Goal: Task Accomplishment & Management: Use online tool/utility

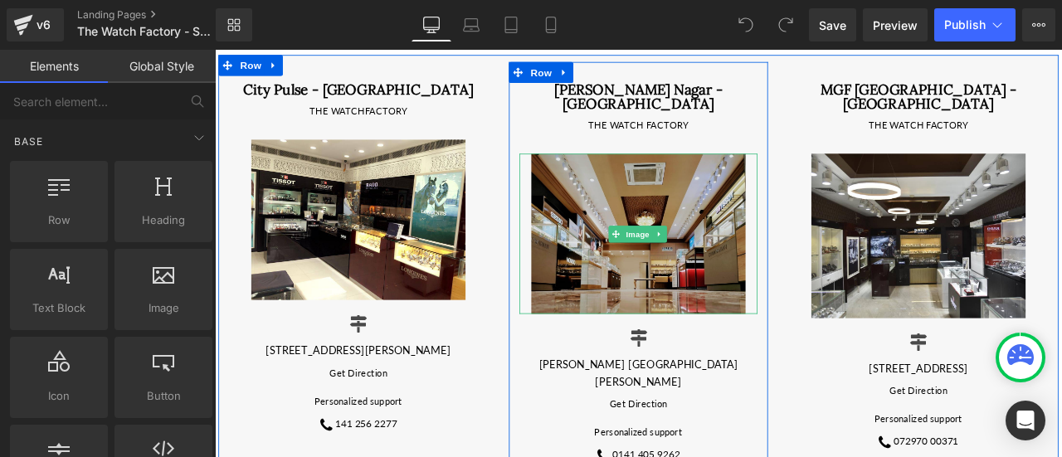
scroll to position [166, 0]
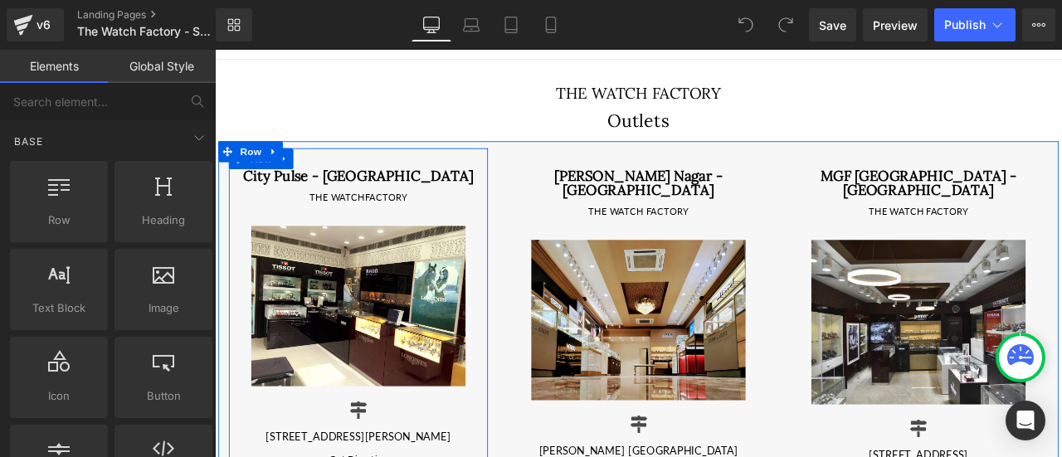
click at [421, 177] on div "City Pulse - Jaipur Heading THE WATCHFACTORY Text Block Image Icon 9-30, Naraya…" at bounding box center [384, 407] width 307 height 480
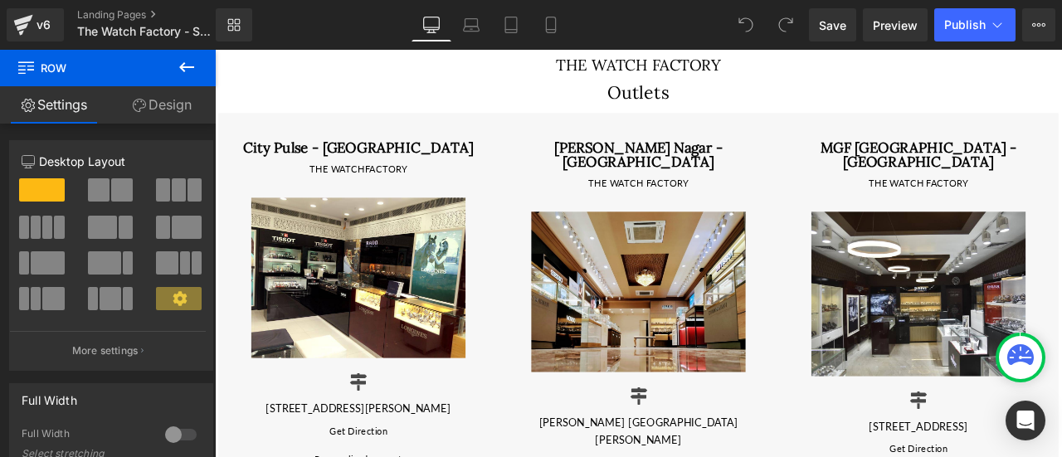
scroll to position [55, 0]
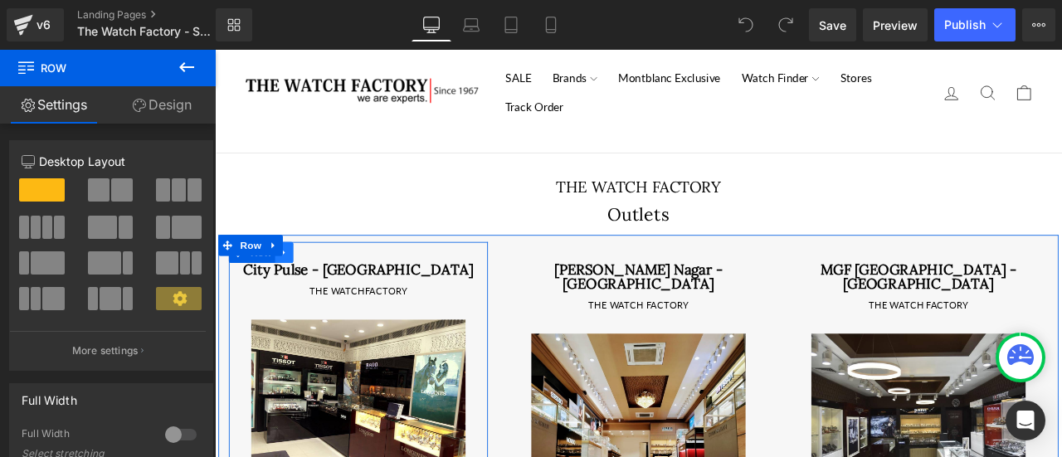
click at [294, 294] on icon at bounding box center [297, 290] width 12 height 12
click at [334, 292] on icon at bounding box center [340, 291] width 12 height 12
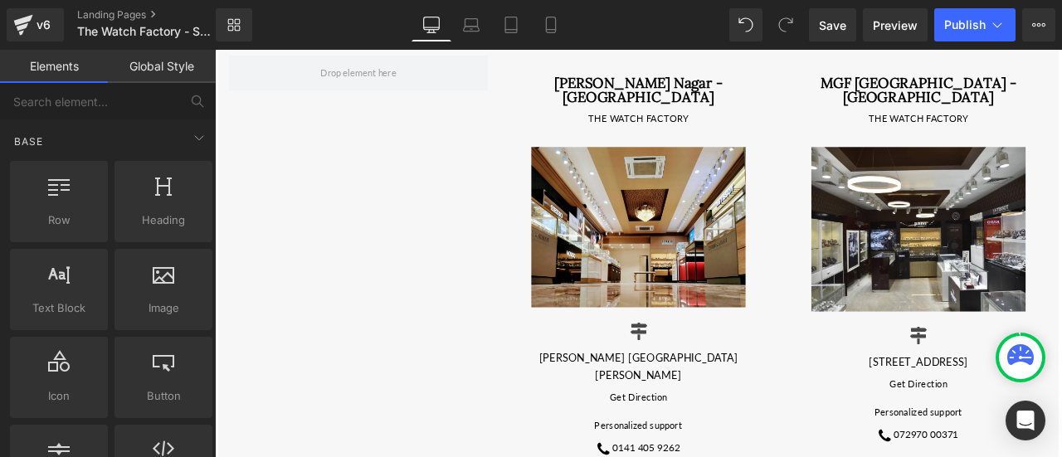
scroll to position [166, 0]
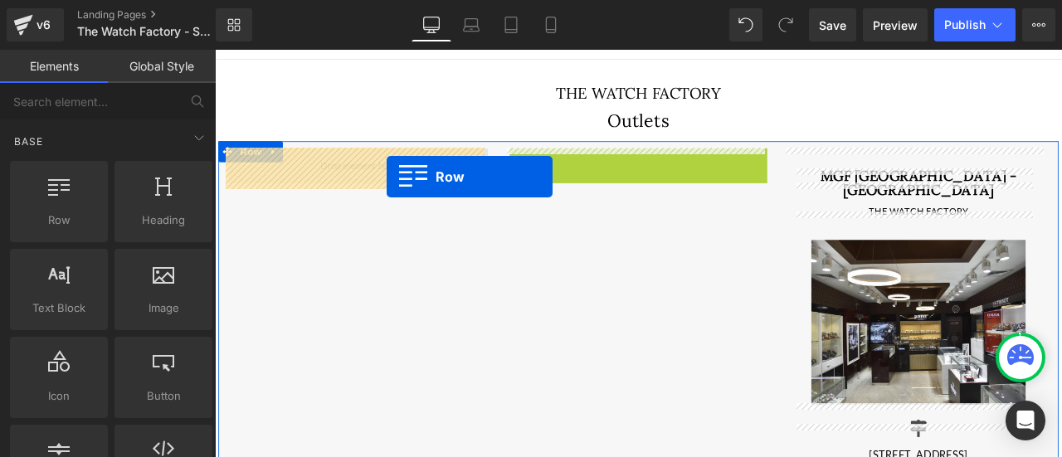
drag, startPoint x: 591, startPoint y: 179, endPoint x: 414, endPoint y: 200, distance: 177.9
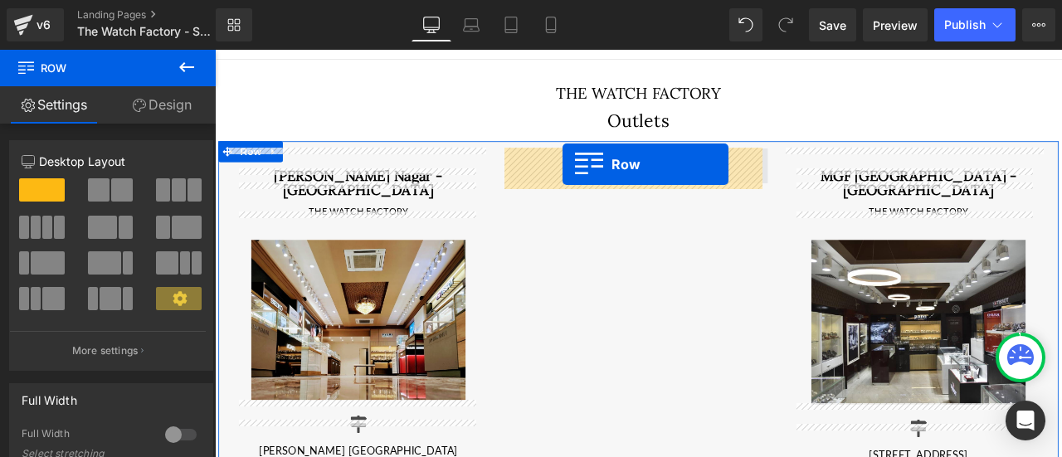
drag, startPoint x: 249, startPoint y: 196, endPoint x: 628, endPoint y: 185, distance: 379.2
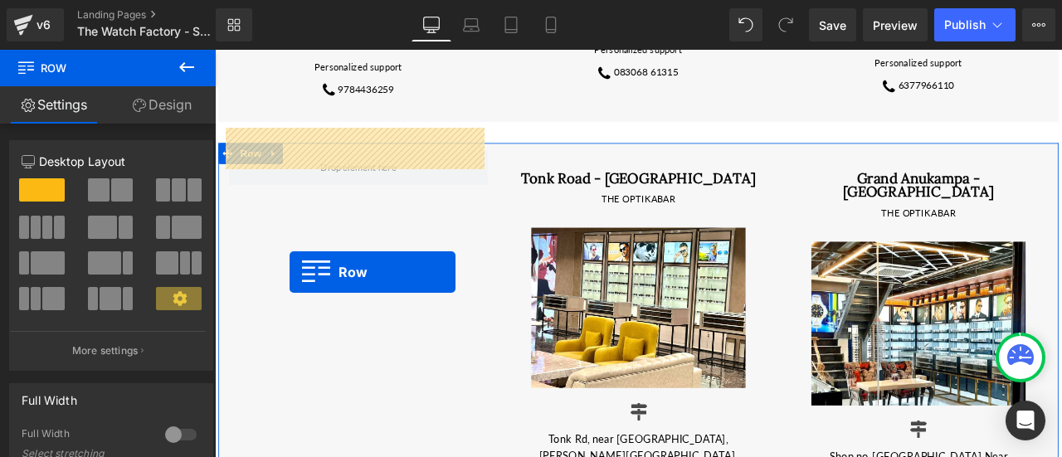
scroll to position [1228, 0]
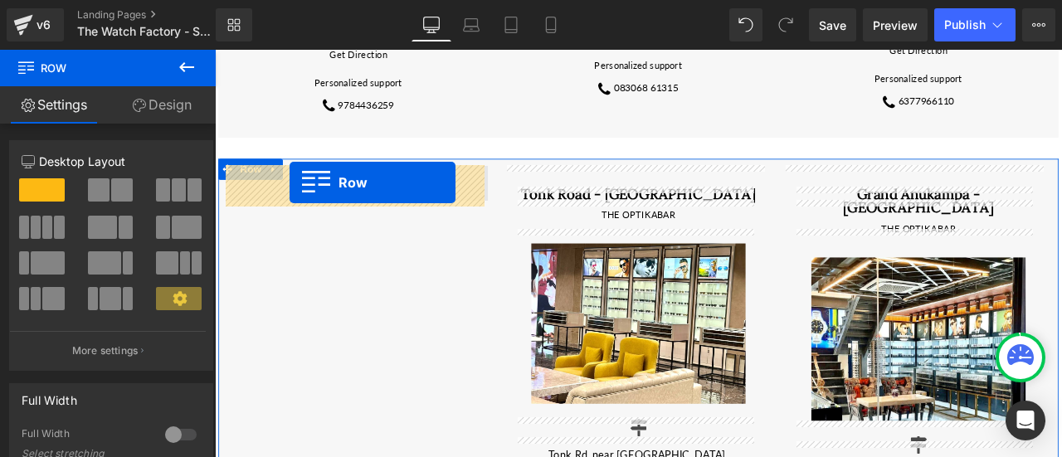
drag, startPoint x: 266, startPoint y: 319, endPoint x: 304, endPoint y: 207, distance: 117.3
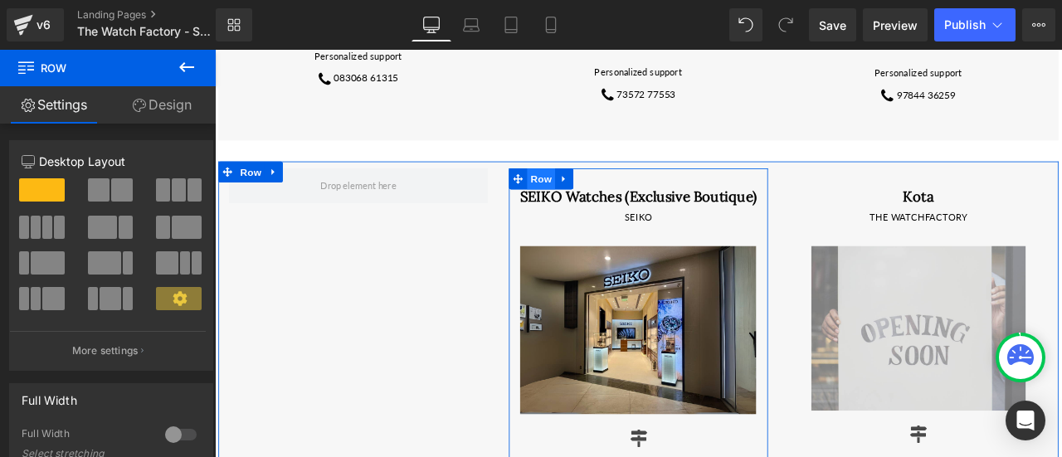
scroll to position [1780, 0]
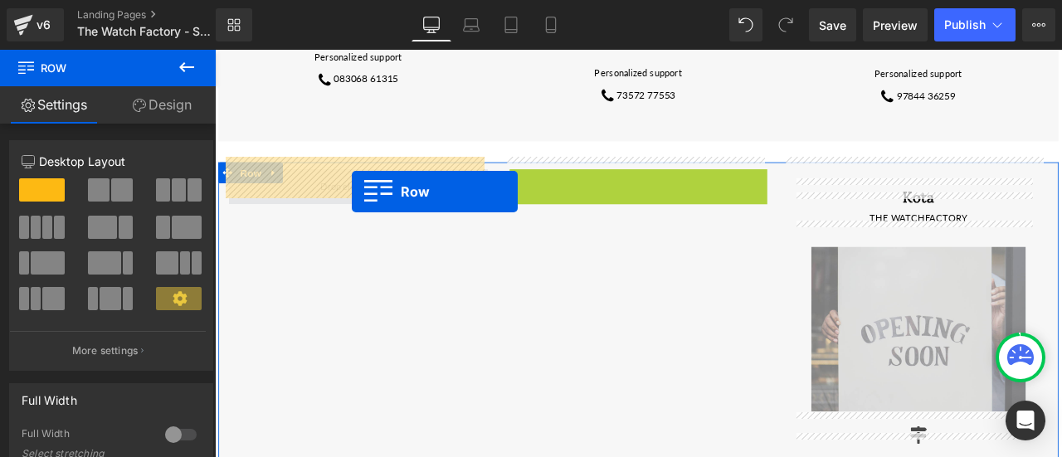
drag, startPoint x: 600, startPoint y: 185, endPoint x: 377, endPoint y: 217, distance: 225.5
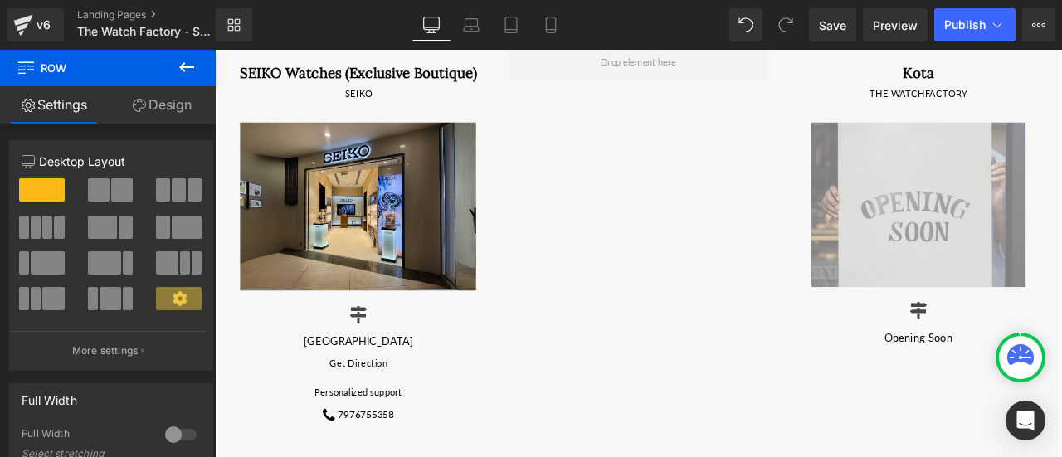
scroll to position [1825, 0]
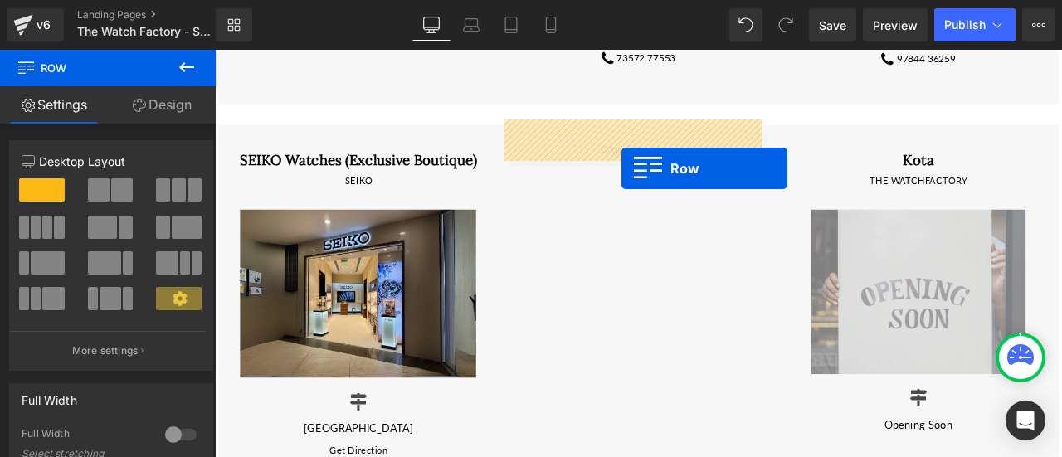
drag, startPoint x: 587, startPoint y: 97, endPoint x: 697, endPoint y: 190, distance: 143.6
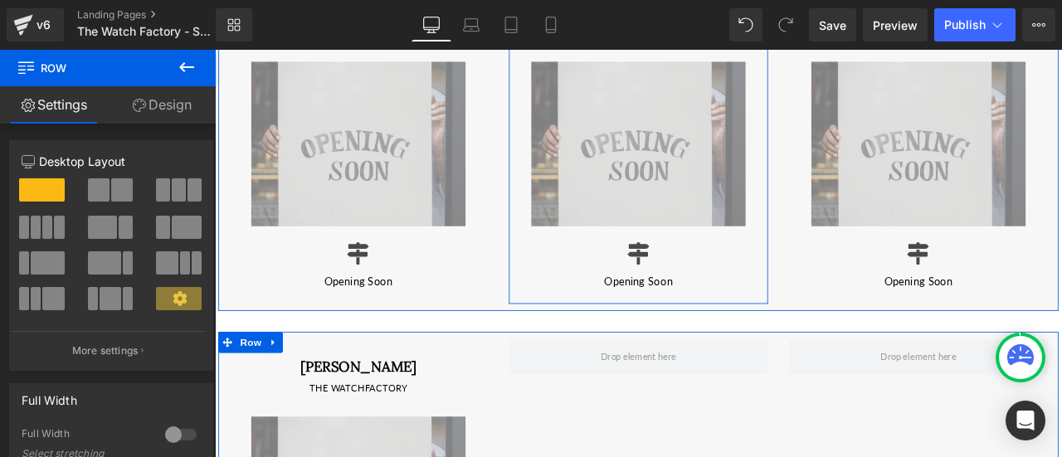
scroll to position [2875, 0]
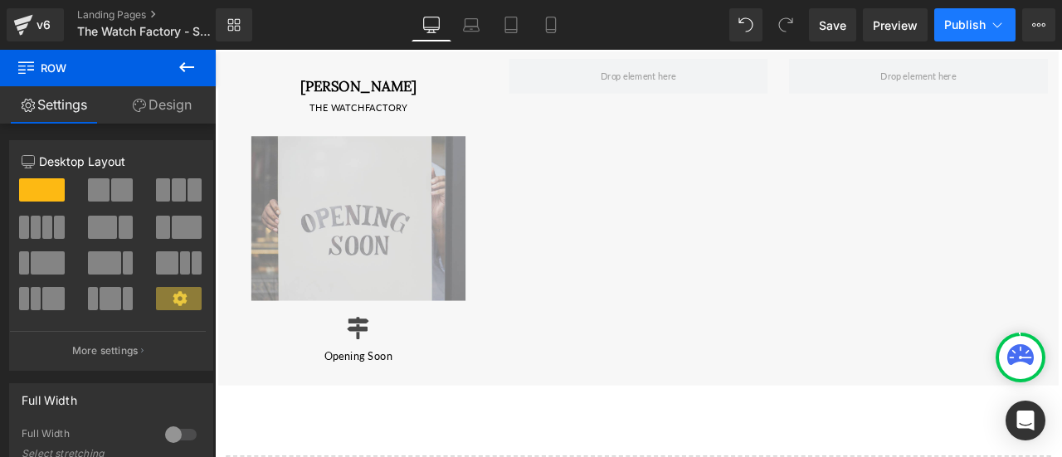
click at [984, 16] on button "Publish" at bounding box center [974, 24] width 81 height 33
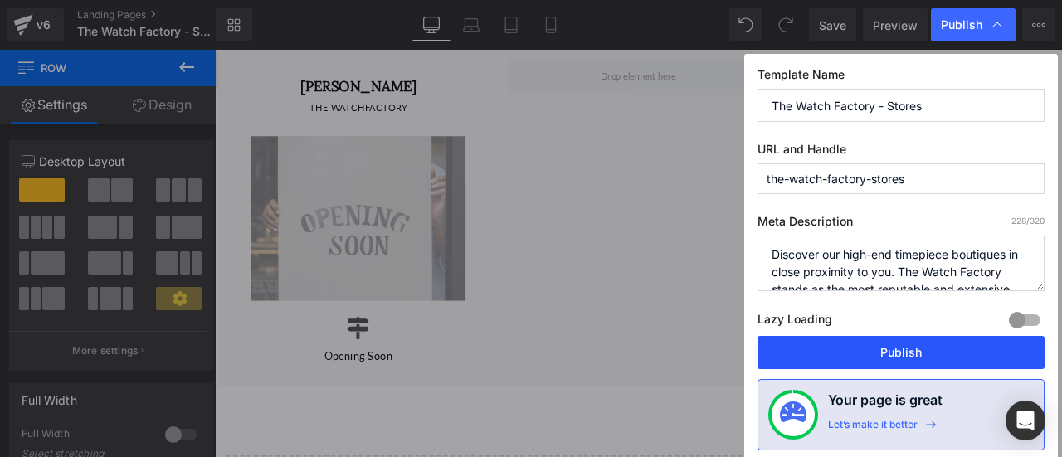
click at [864, 340] on button "Publish" at bounding box center [900, 352] width 287 height 33
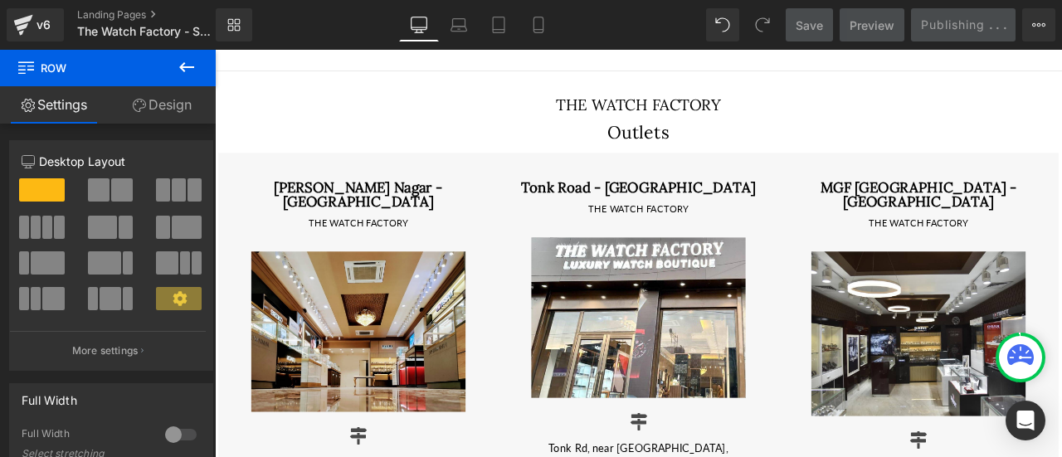
scroll to position [166, 0]
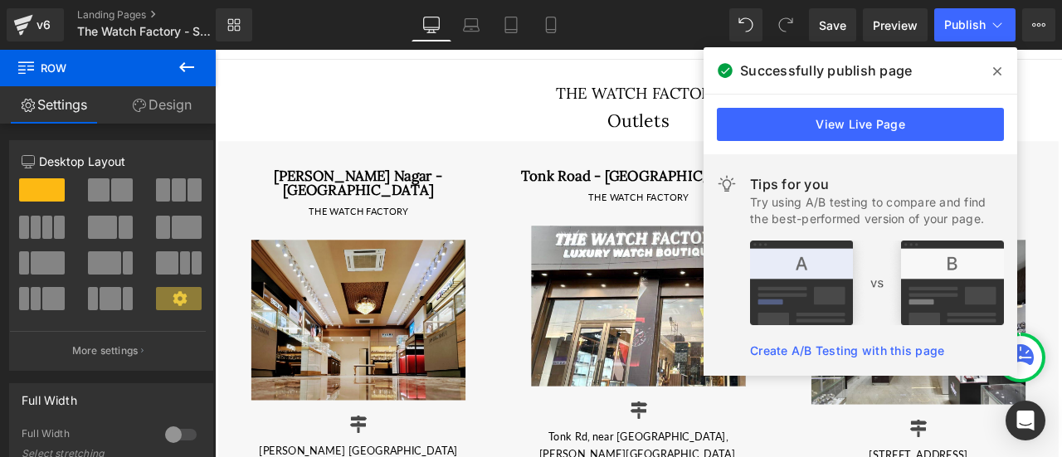
drag, startPoint x: 996, startPoint y: 72, endPoint x: 876, endPoint y: 1, distance: 139.8
click at [996, 72] on icon at bounding box center [997, 71] width 8 height 8
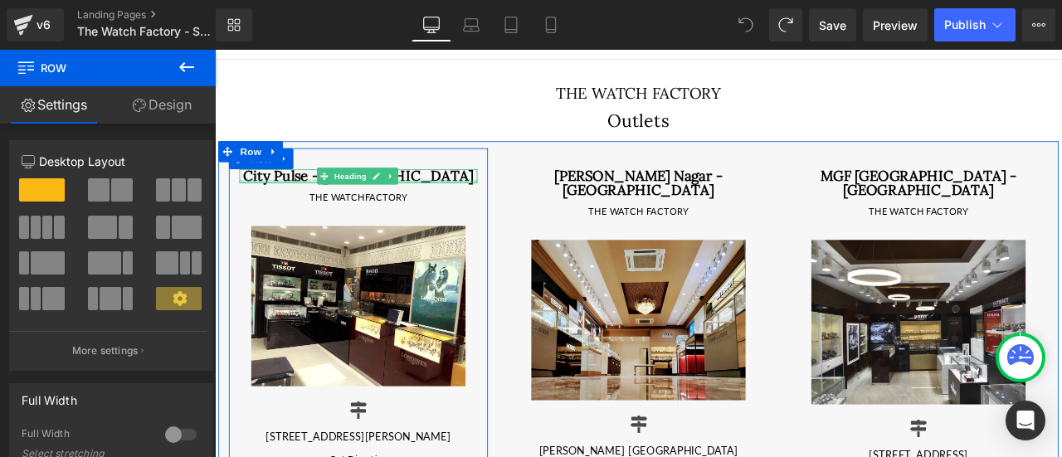
click at [285, 204] on div at bounding box center [385, 206] width 282 height 4
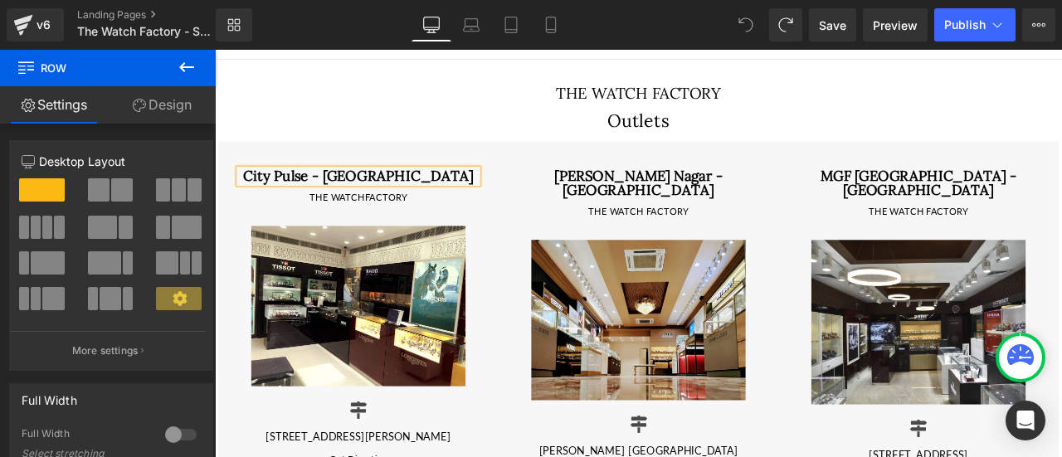
click at [285, 204] on h1 "City Pulse - Jaipur" at bounding box center [385, 200] width 282 height 17
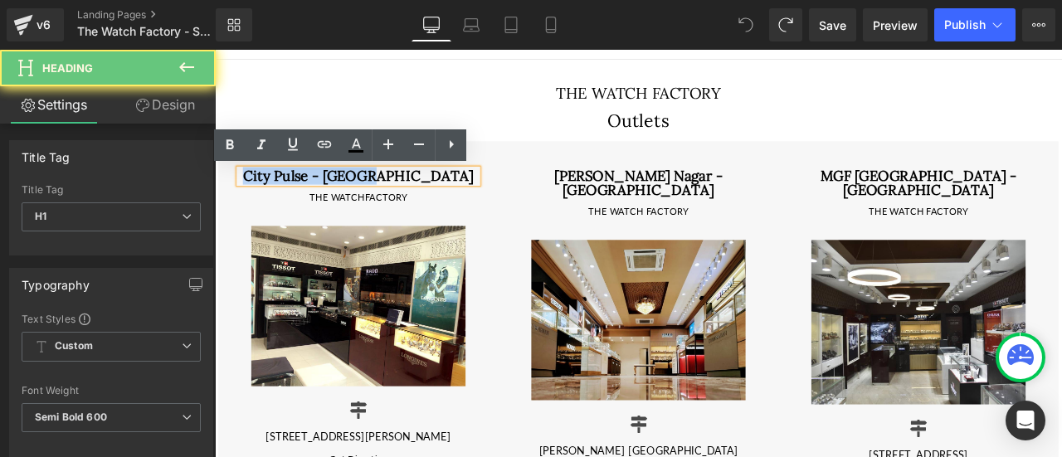
click at [285, 204] on h1 "City Pulse - Jaipur" at bounding box center [385, 200] width 282 height 17
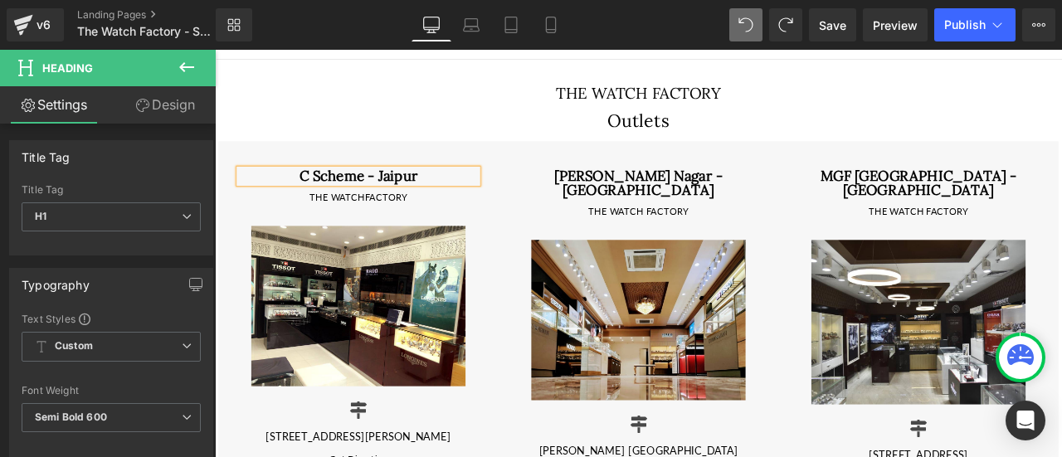
click at [438, 201] on h1 "C Scheme - Jaipur" at bounding box center [385, 200] width 282 height 17
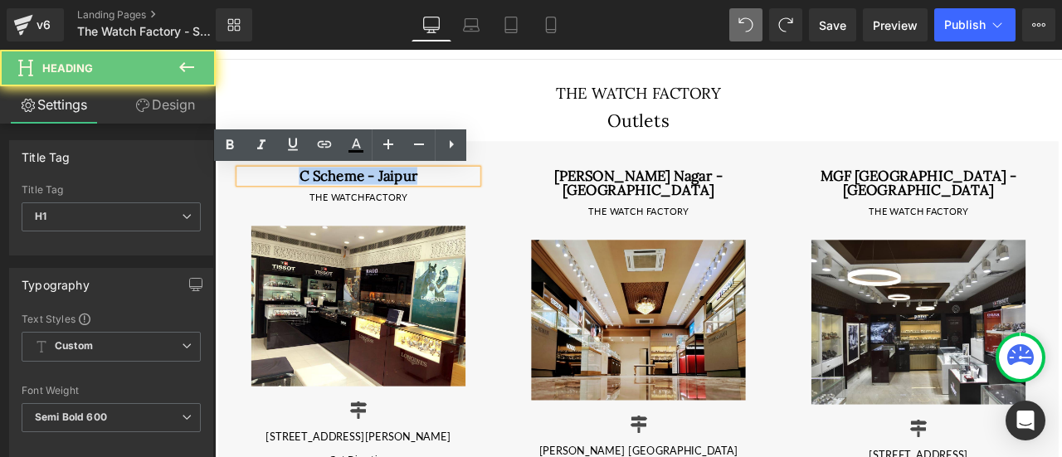
click at [438, 201] on h1 "C Scheme - Jaipur" at bounding box center [385, 200] width 282 height 17
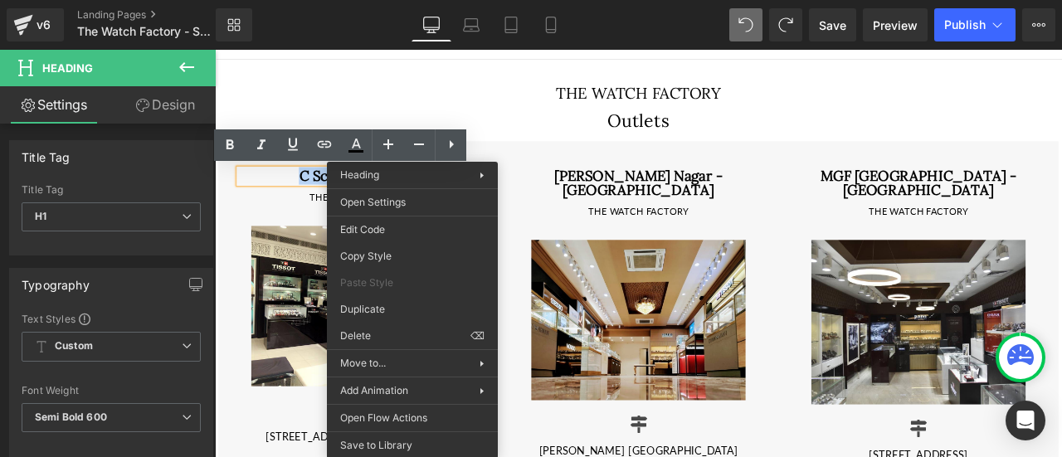
click at [318, 202] on h1 "C Scheme - Jaipur" at bounding box center [385, 200] width 282 height 17
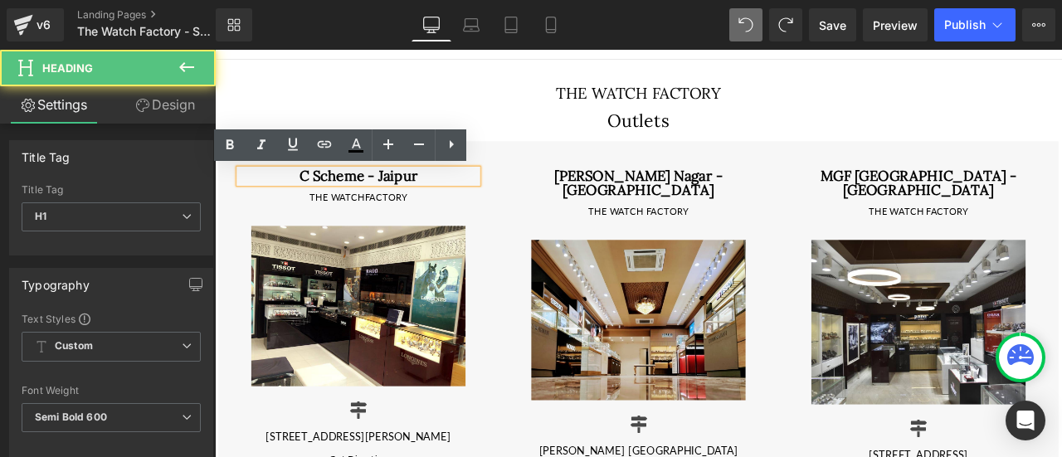
click at [318, 202] on h1 "C Scheme - Jaipur" at bounding box center [385, 200] width 282 height 17
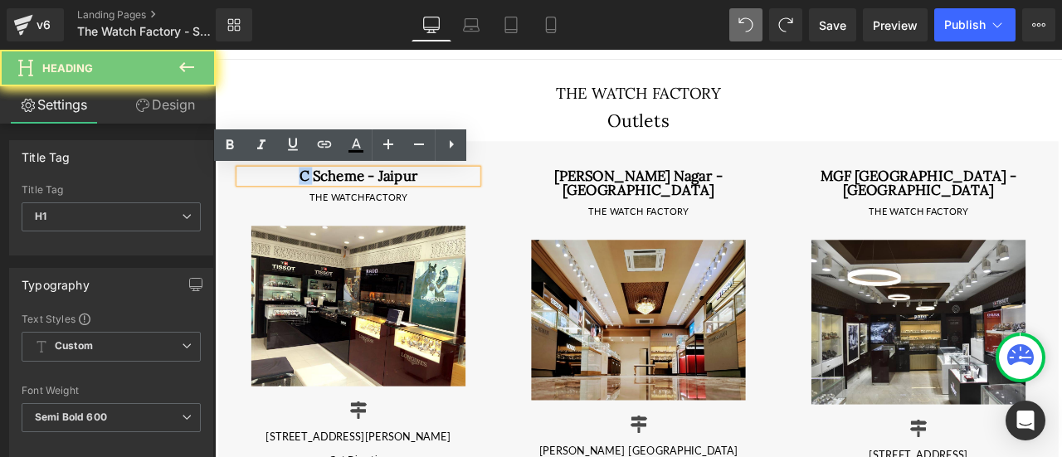
click at [318, 202] on h1 "C Scheme - Jaipur" at bounding box center [385, 200] width 282 height 17
copy h1 "C Scheme - Jaipur"
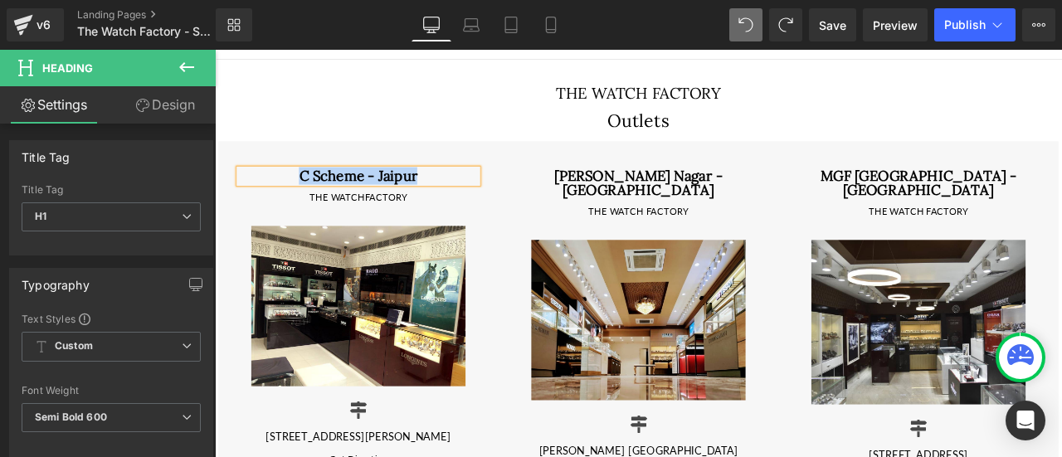
click at [364, 197] on h1 "C Scheme - Jaipur" at bounding box center [385, 200] width 282 height 17
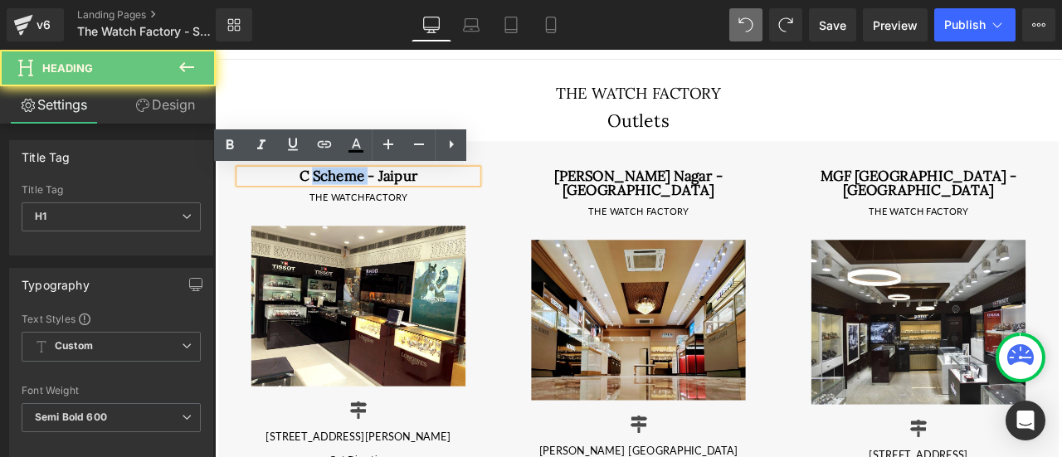
click at [364, 197] on h1 "C Scheme - Jaipur" at bounding box center [385, 200] width 282 height 17
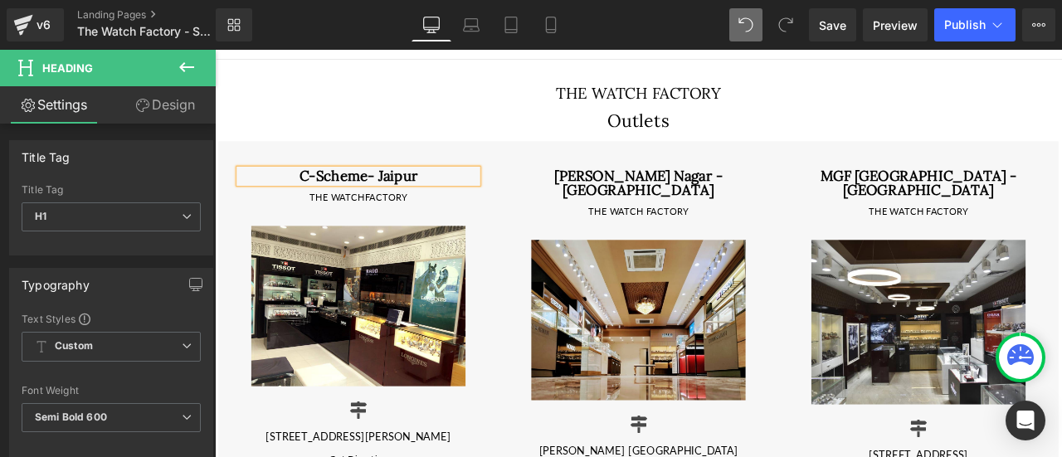
click at [397, 197] on h1 "C-Scheme- Jaipur" at bounding box center [385, 200] width 282 height 17
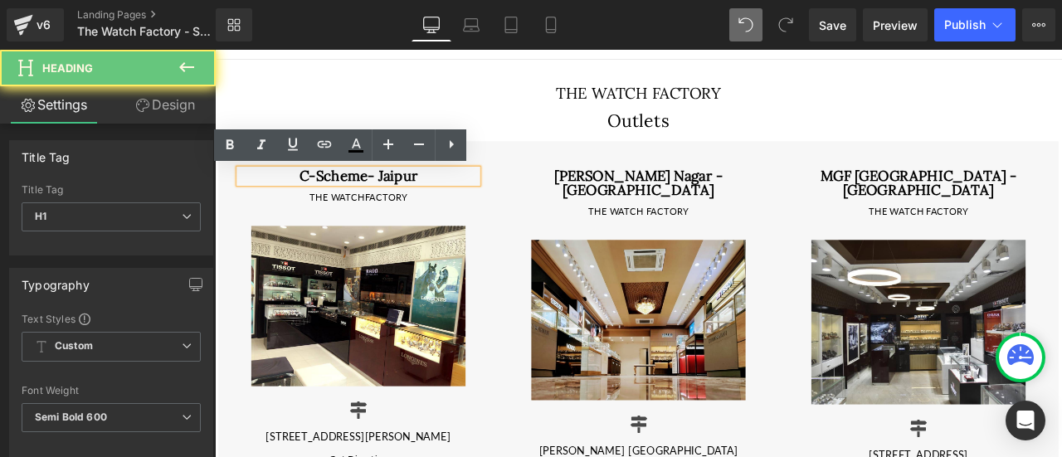
click at [389, 198] on h1 "C-Scheme- Jaipur" at bounding box center [385, 200] width 282 height 17
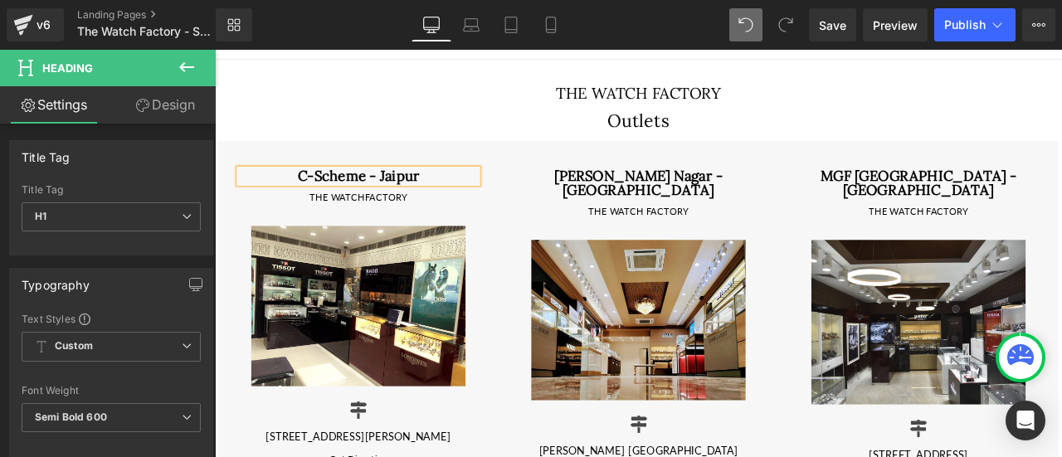
click at [557, 229] on div "Vaishali Nagar - Jaipur Heading THE WATCH FACTORY Text Block Image Icon BHATI E…" at bounding box center [717, 414] width 332 height 494
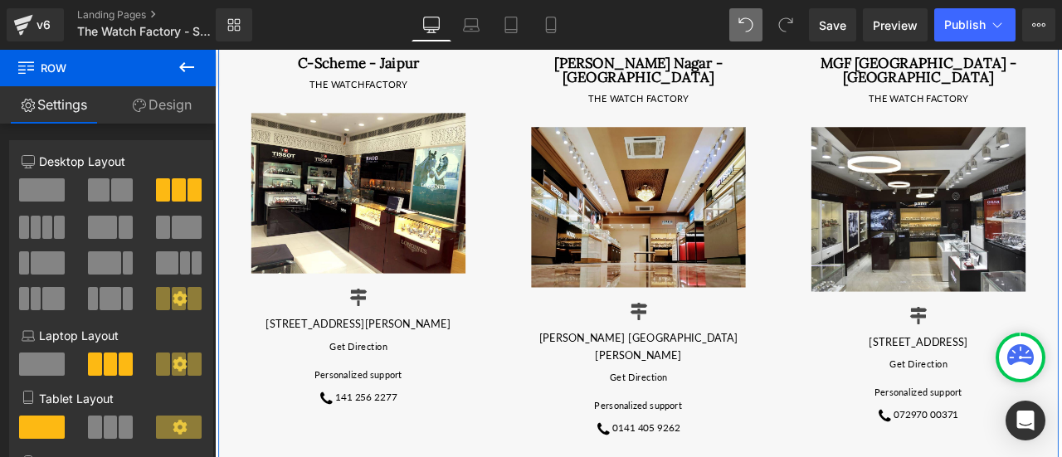
scroll to position [332, 0]
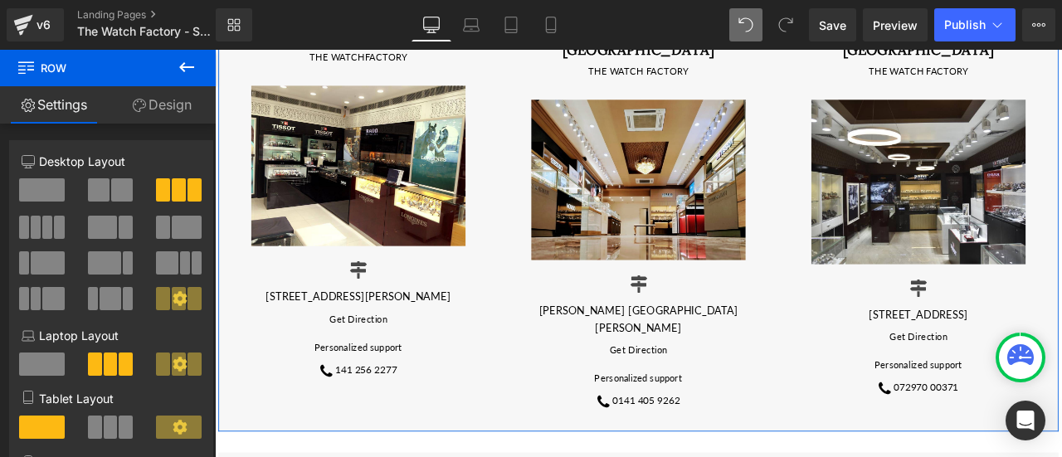
click at [343, 344] on div "9-30, Narayan Singh Cir Foot Over Bridge, Rambagh, Jaipur, Rajasthan 3020056 Te…" at bounding box center [385, 343] width 282 height 20
click at [343, 344] on p "9-30, Narayan Singh Cir Foot Over Bridge, Rambagh, Jaipur, Rajasthan 3020056" at bounding box center [385, 343] width 282 height 20
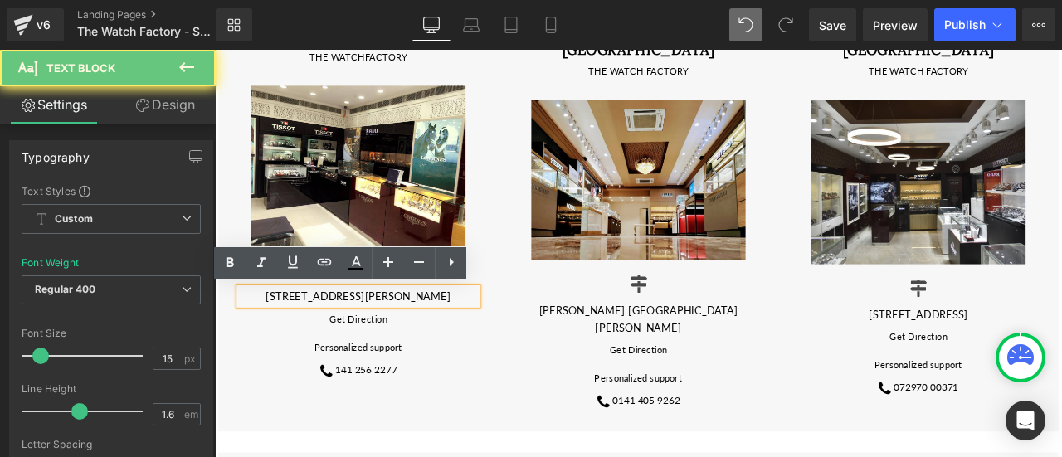
click at [343, 344] on p "9-30, Narayan Singh Cir Foot Over Bridge, Rambagh, Jaipur, Rajasthan 3020056" at bounding box center [385, 343] width 282 height 20
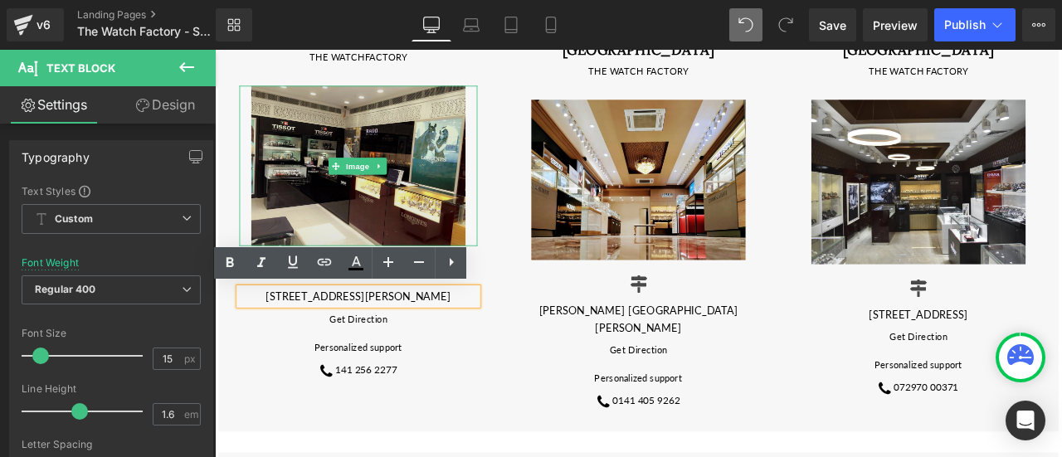
click at [449, 185] on img at bounding box center [385, 188] width 254 height 190
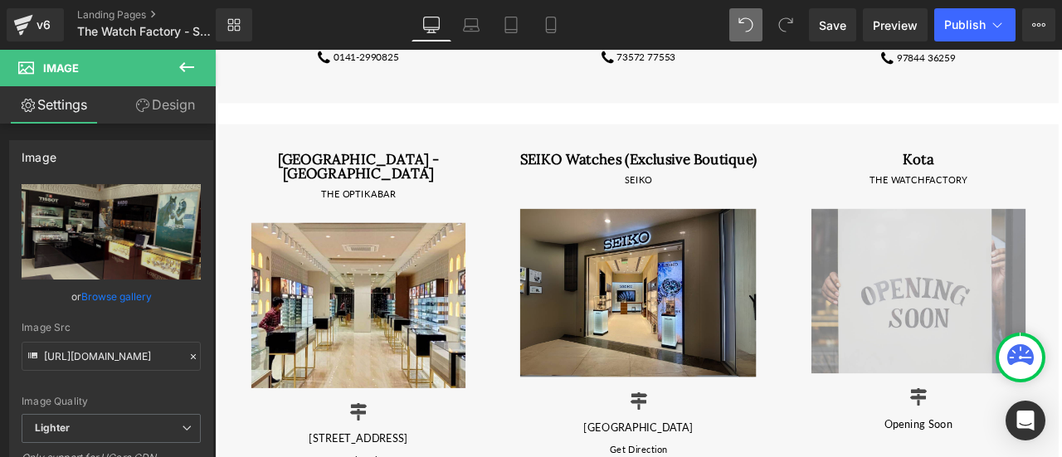
scroll to position [1935, 0]
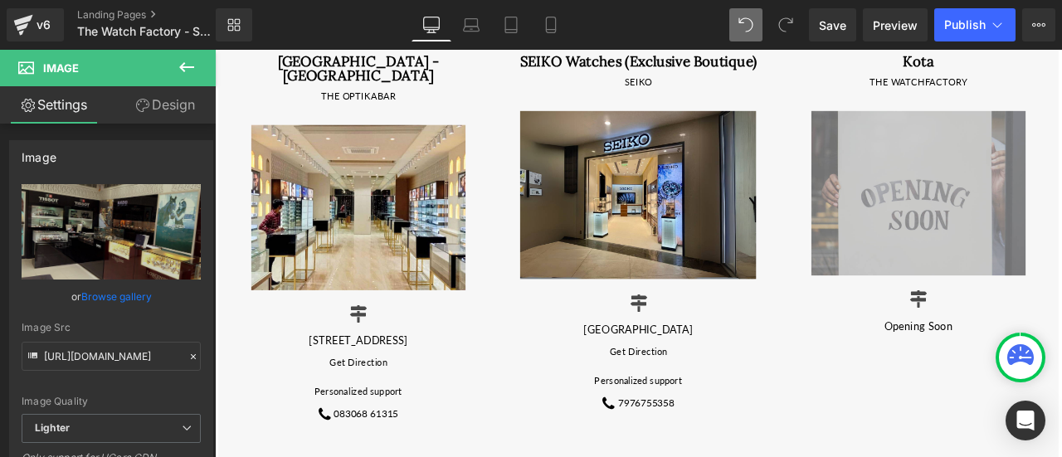
click at [1061, 239] on img at bounding box center [1049, 220] width 254 height 195
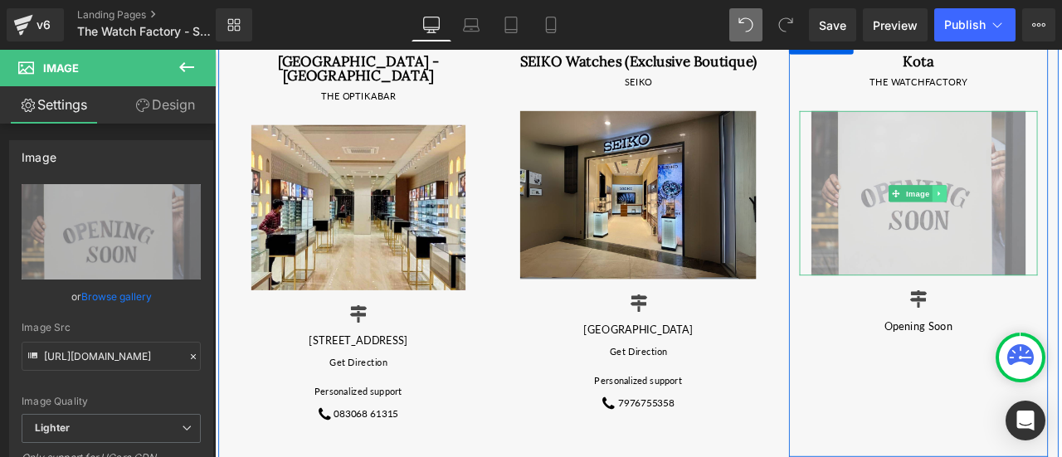
click at [1061, 216] on icon at bounding box center [1073, 221] width 9 height 10
click at [1060, 216] on icon at bounding box center [1064, 220] width 9 height 9
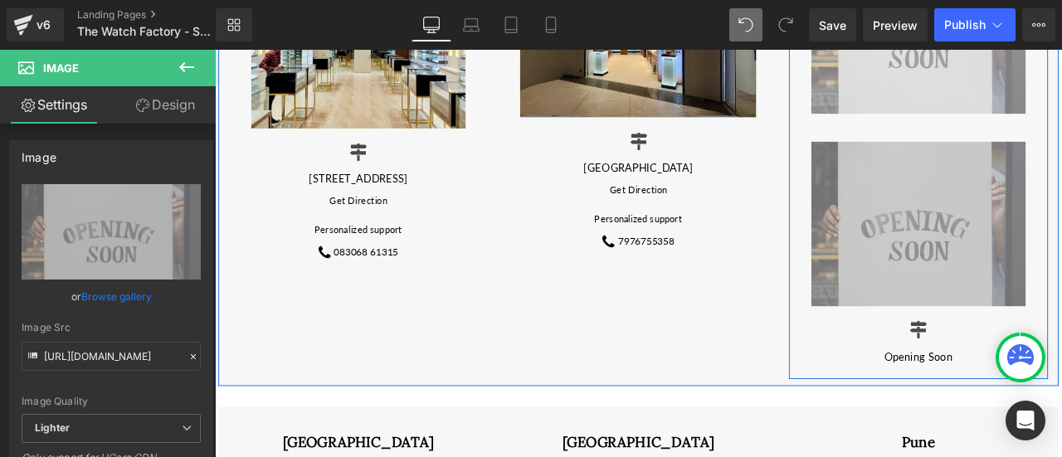
scroll to position [2140, 0]
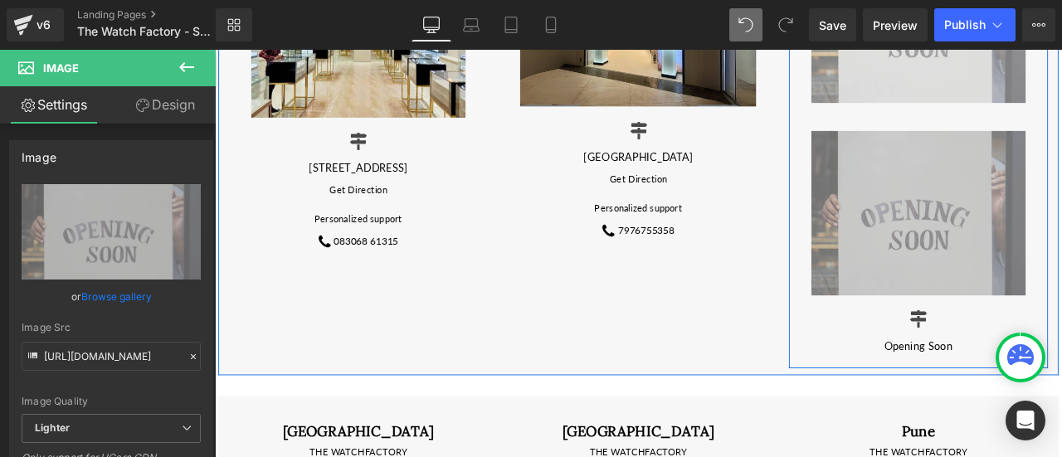
click at [1012, 177] on img at bounding box center [1049, 243] width 254 height 195
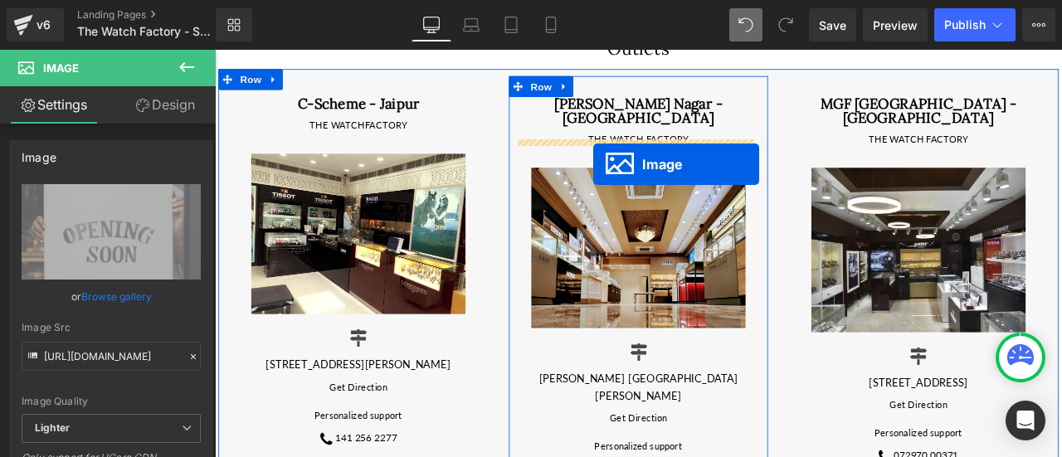
scroll to position [204, 0]
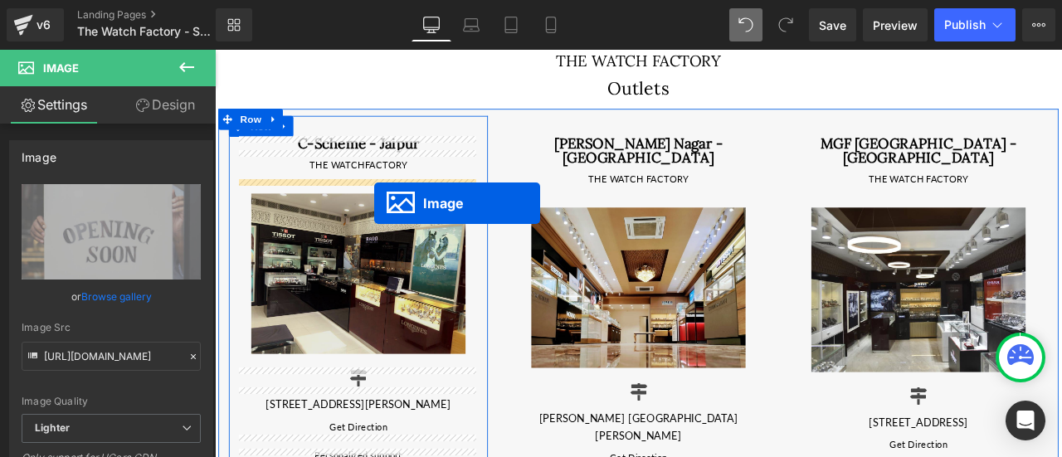
drag, startPoint x: 1032, startPoint y: 204, endPoint x: 403, endPoint y: 231, distance: 629.3
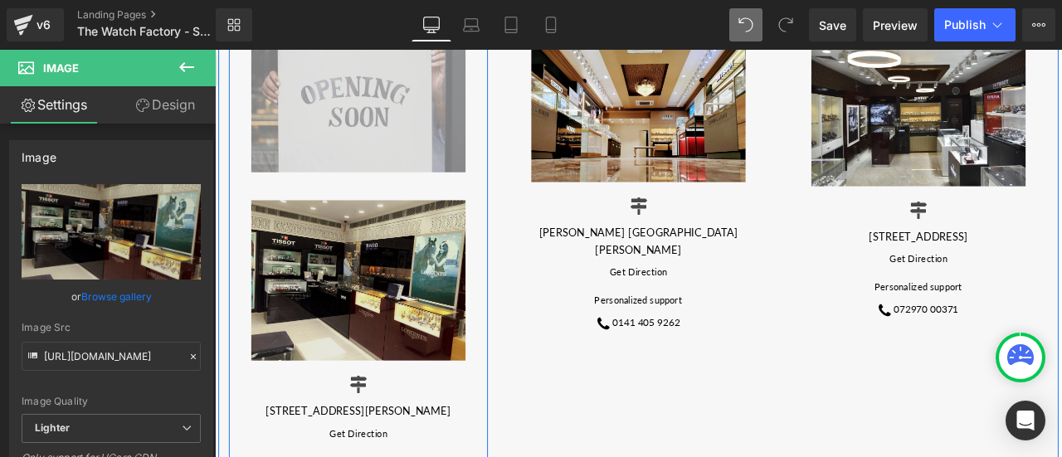
scroll to position [426, 0]
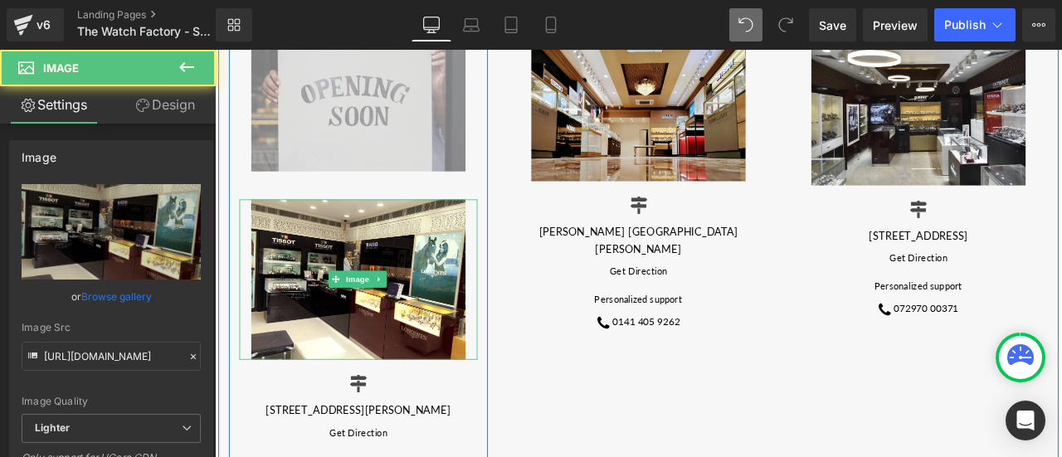
click at [410, 319] on link at bounding box center [409, 322] width 17 height 20
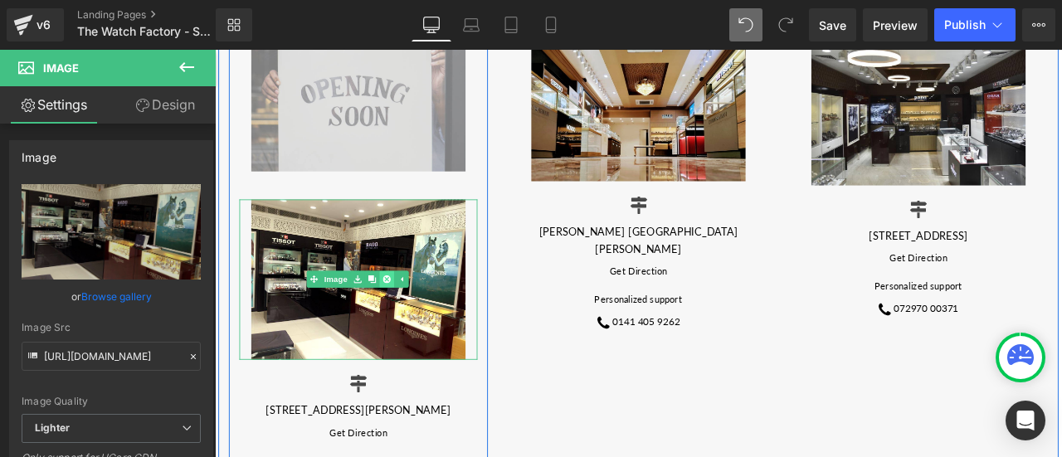
click at [414, 318] on icon at bounding box center [418, 322] width 9 height 9
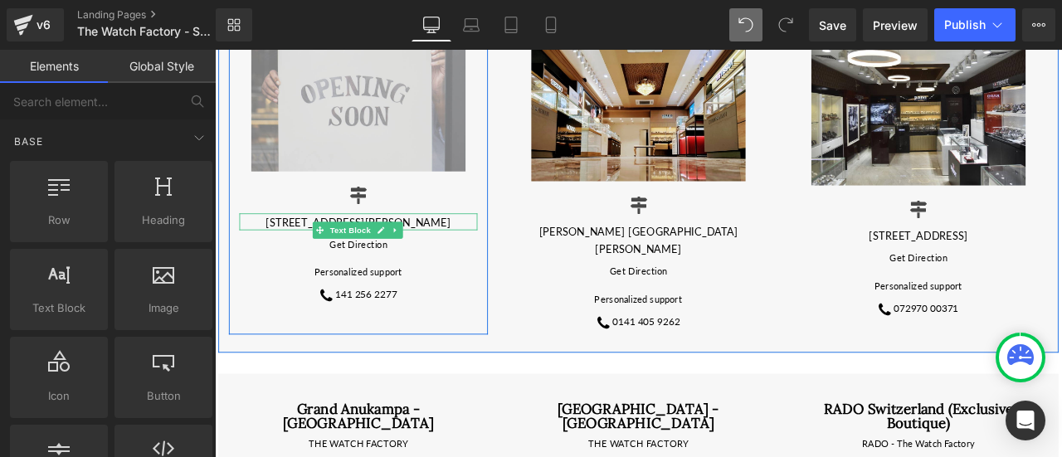
click at [472, 252] on p "9-30, Narayan Singh Cir Foot Over Bridge, Rambagh, Jaipur, Rajasthan 3020056" at bounding box center [385, 254] width 282 height 20
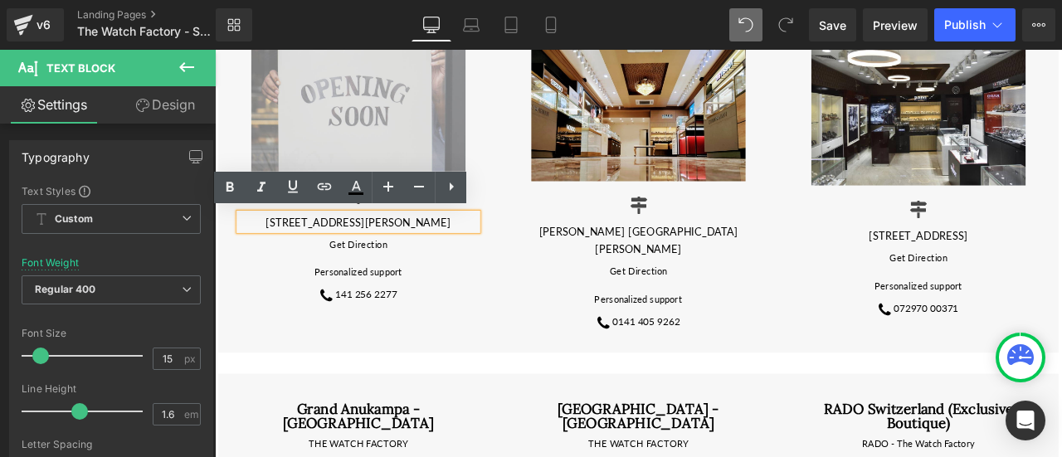
click at [533, 322] on div "C-Scheme - Jaipur Heading THE WATCHFACTORY Text Block Image Icon 9-30, Narayan …" at bounding box center [385, 147] width 332 height 480
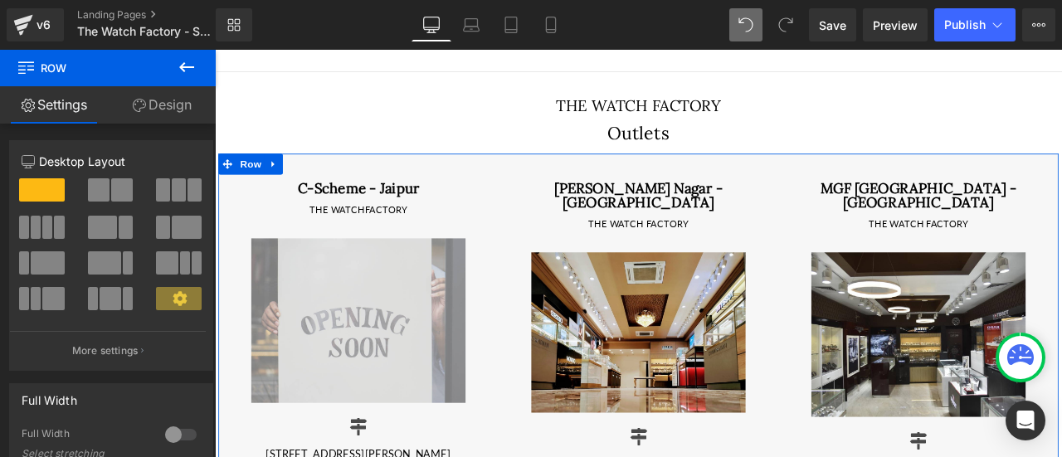
scroll to position [149, 0]
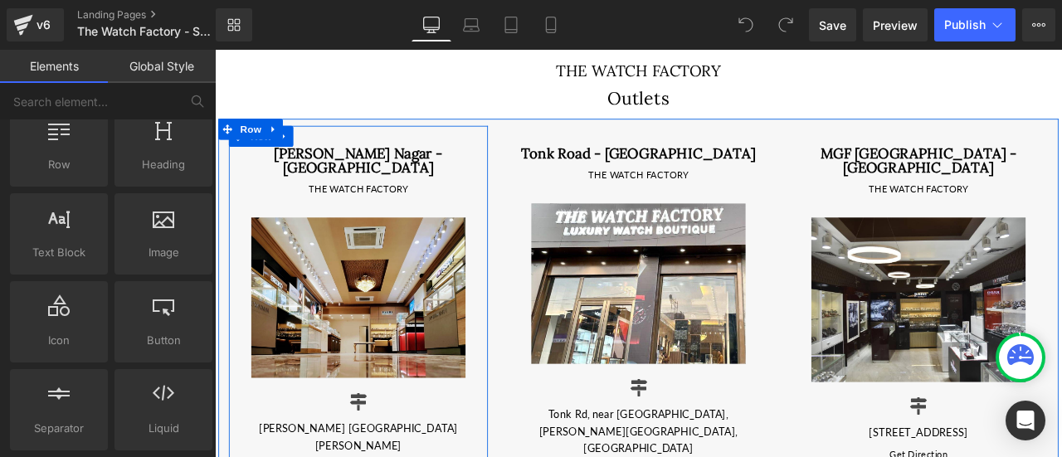
scroll to position [277, 0]
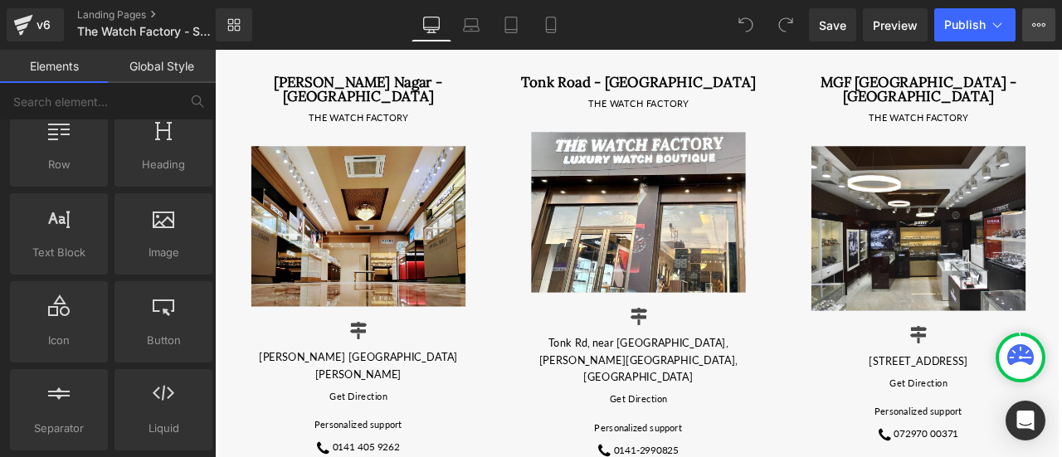
click at [1044, 24] on icon at bounding box center [1044, 24] width 4 height 3
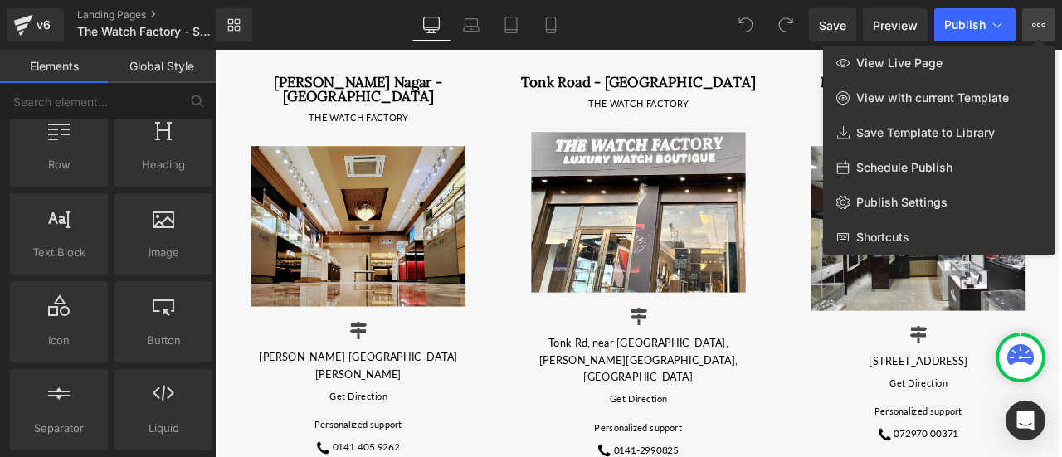
click at [727, 23] on div "Library Desktop Desktop Laptop Tablet Mobile Save Preview Publish Scheduled Vie…" at bounding box center [639, 24] width 846 height 33
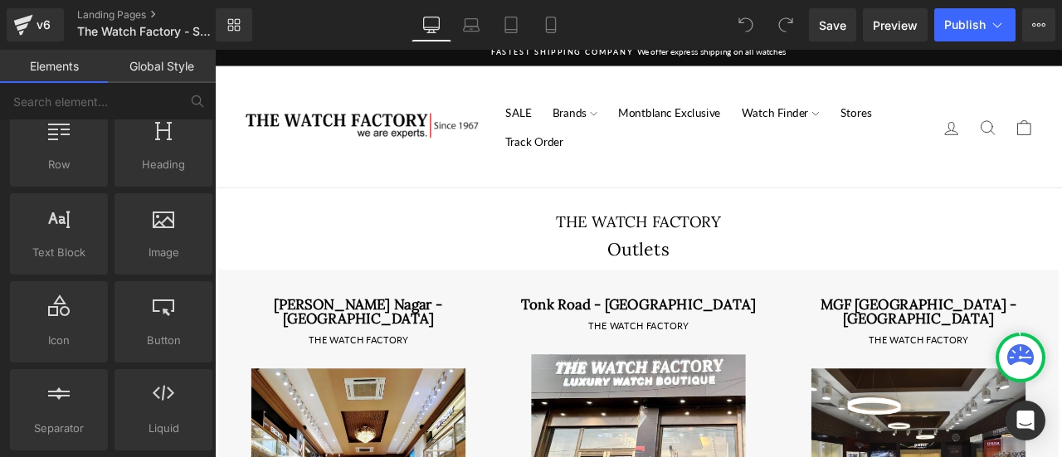
scroll to position [10, 0]
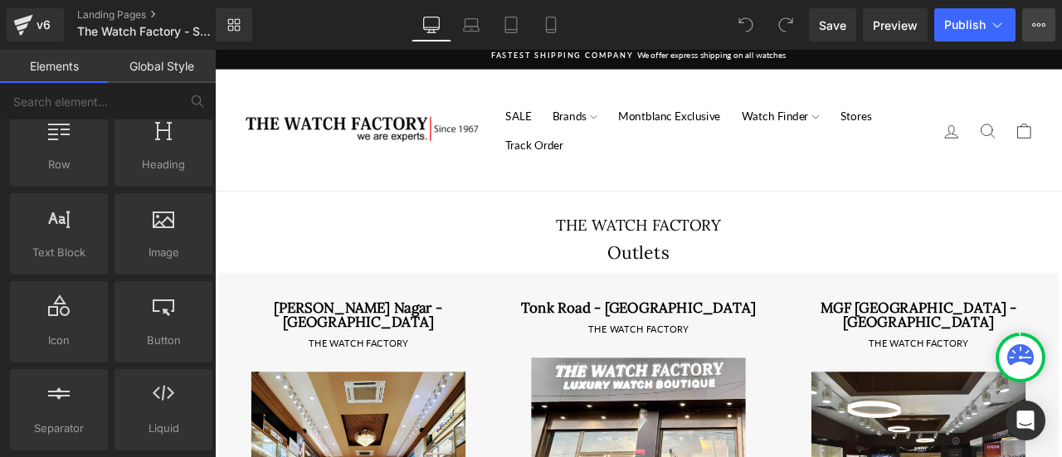
click at [1037, 22] on icon at bounding box center [1038, 24] width 13 height 13
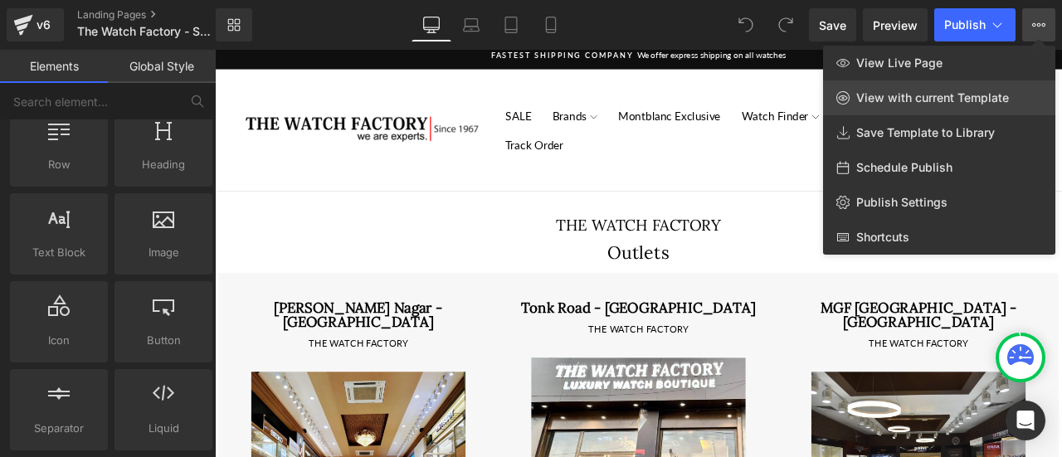
click at [960, 100] on span "View with current Template" at bounding box center [932, 97] width 153 height 15
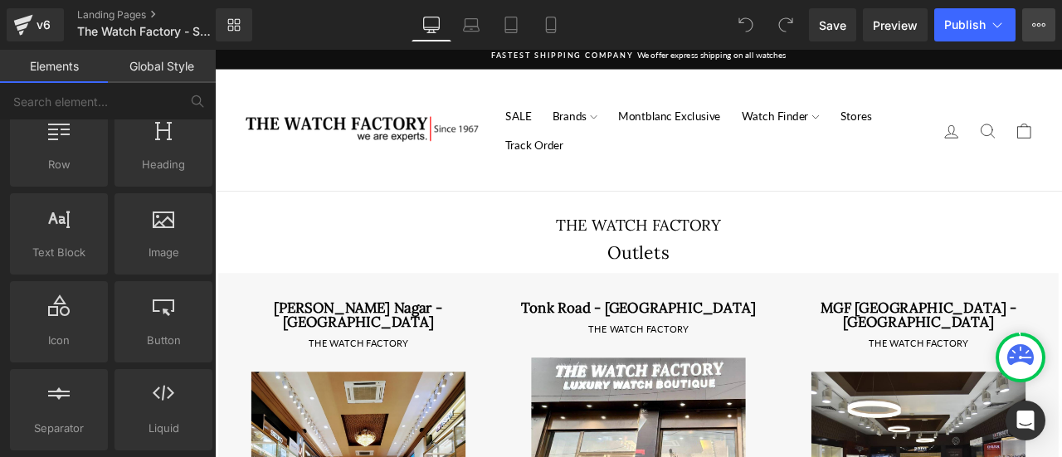
click at [1044, 18] on icon at bounding box center [1038, 24] width 13 height 13
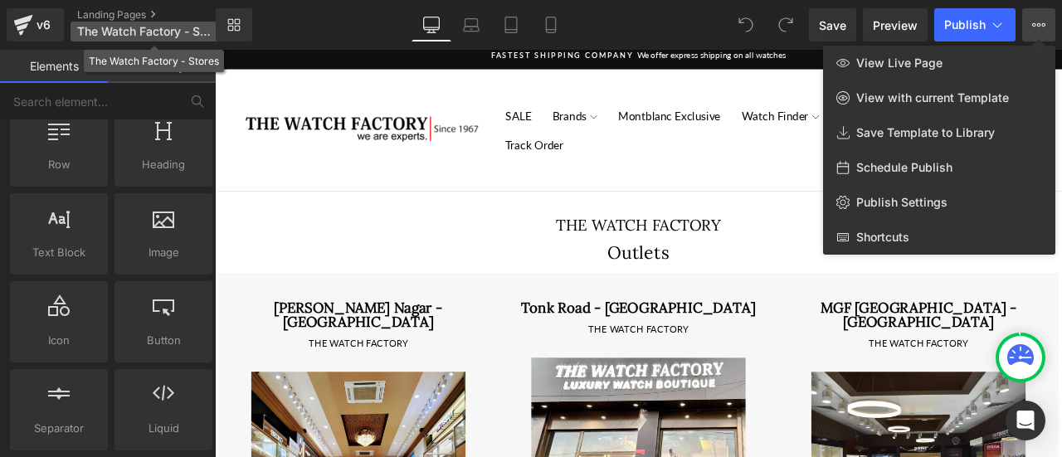
click at [201, 34] on span "The Watch Factory - Stores" at bounding box center [144, 31] width 134 height 13
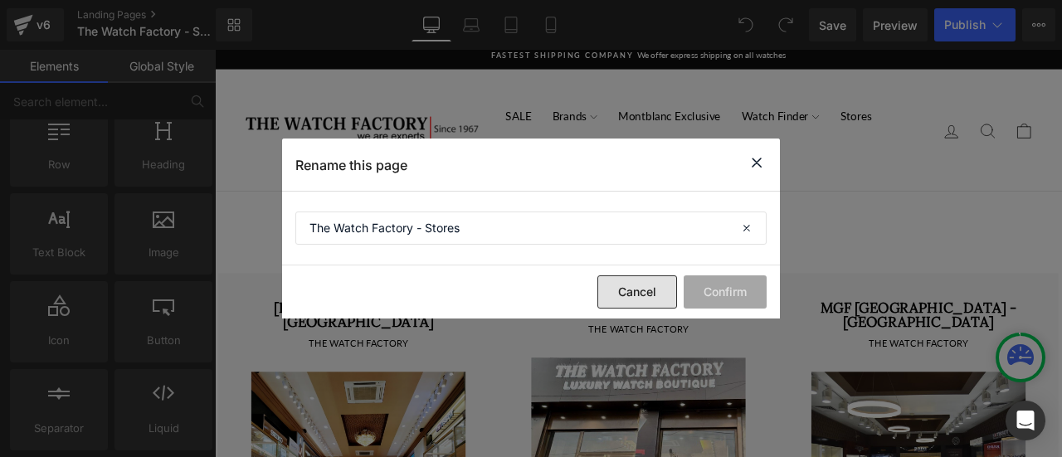
click at [636, 285] on button "Cancel" at bounding box center [637, 291] width 80 height 33
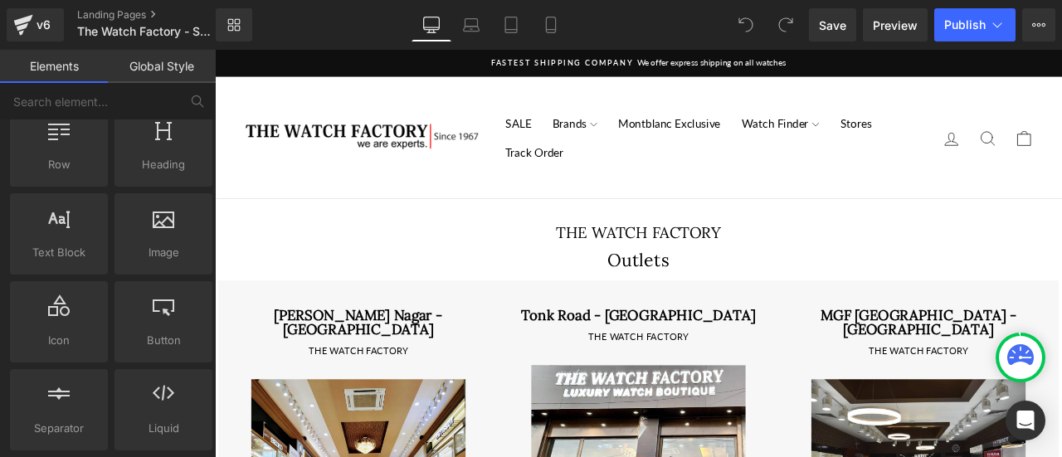
scroll to position [0, 0]
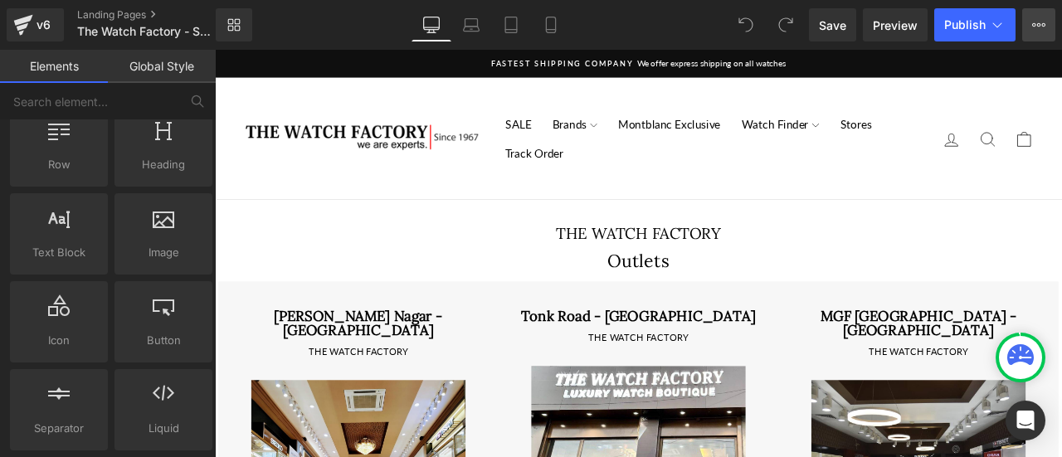
click at [1041, 16] on button "View Live Page View with current Template Save Template to Library Schedule Pub…" at bounding box center [1038, 24] width 33 height 33
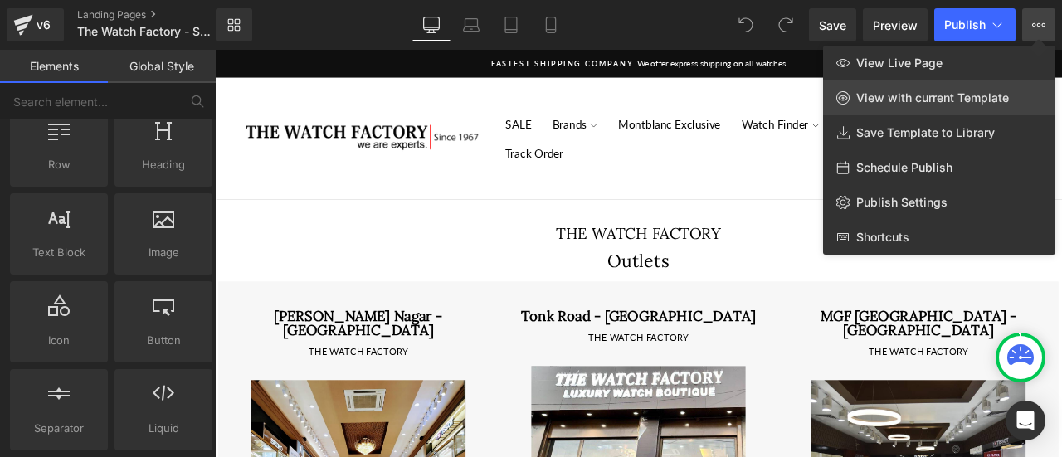
click at [891, 80] on link "View with current Template" at bounding box center [939, 97] width 232 height 35
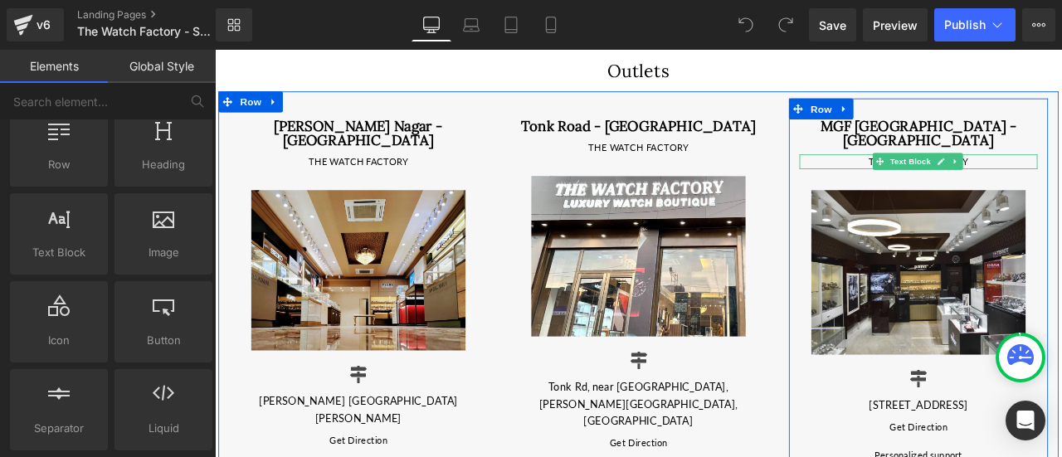
scroll to position [224, 0]
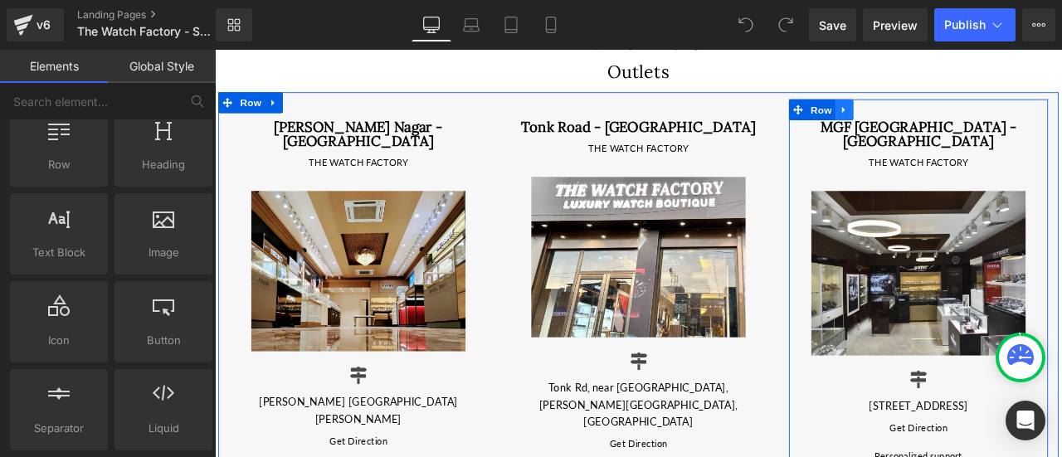
click at [956, 116] on icon at bounding box center [961, 120] width 12 height 12
click at [998, 120] on icon at bounding box center [1004, 121] width 12 height 12
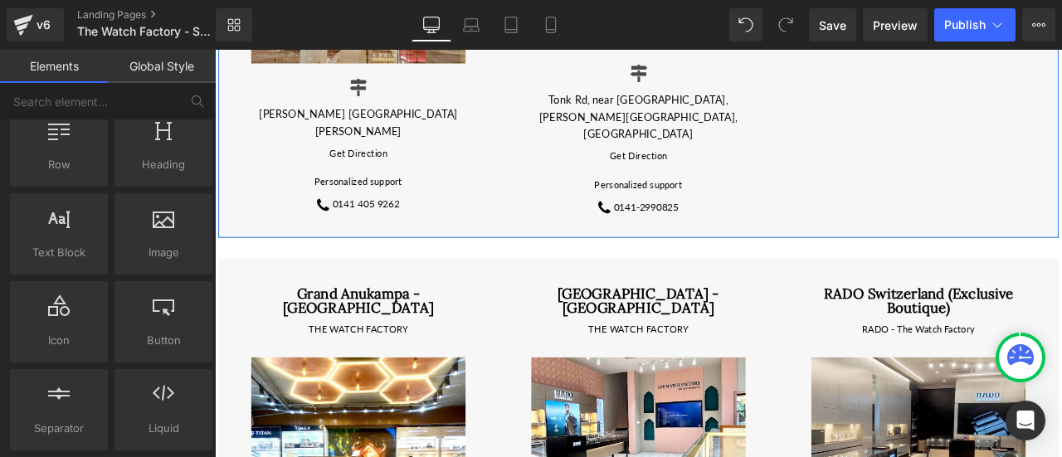
scroll to position [639, 0]
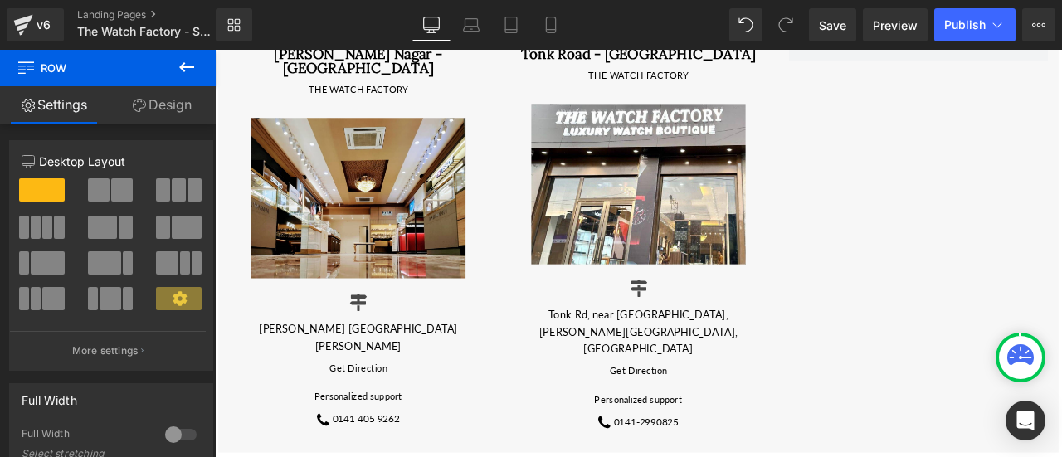
scroll to position [251, 0]
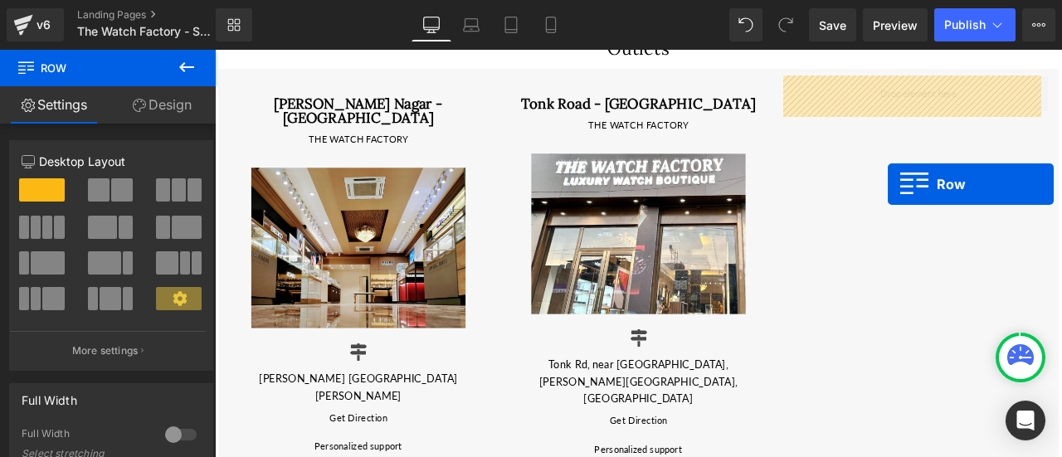
drag, startPoint x: 260, startPoint y: 234, endPoint x: 1012, endPoint y: 209, distance: 752.8
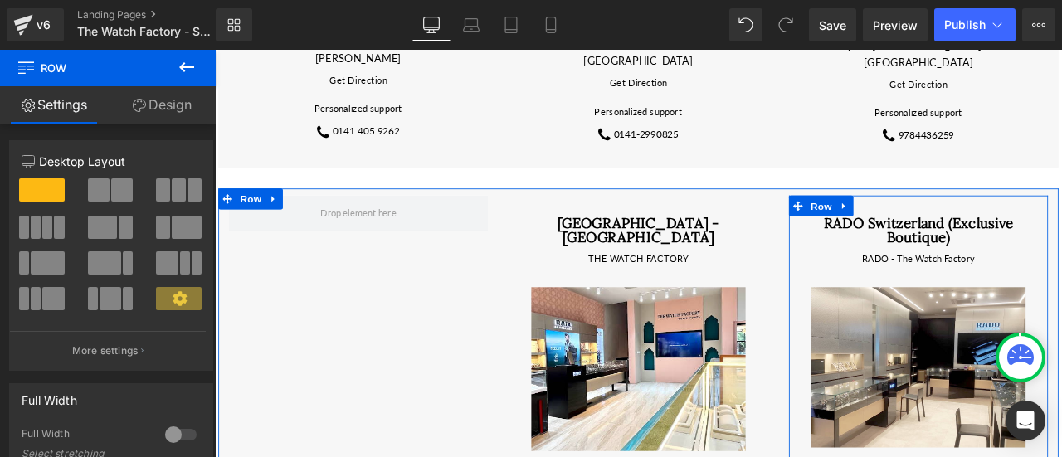
scroll to position [749, 0]
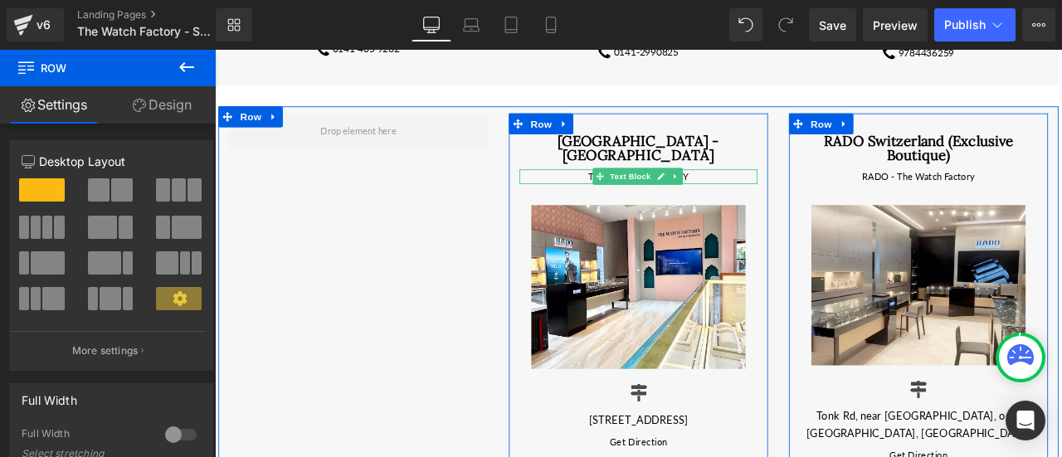
click at [581, 205] on div at bounding box center [717, 207] width 282 height 4
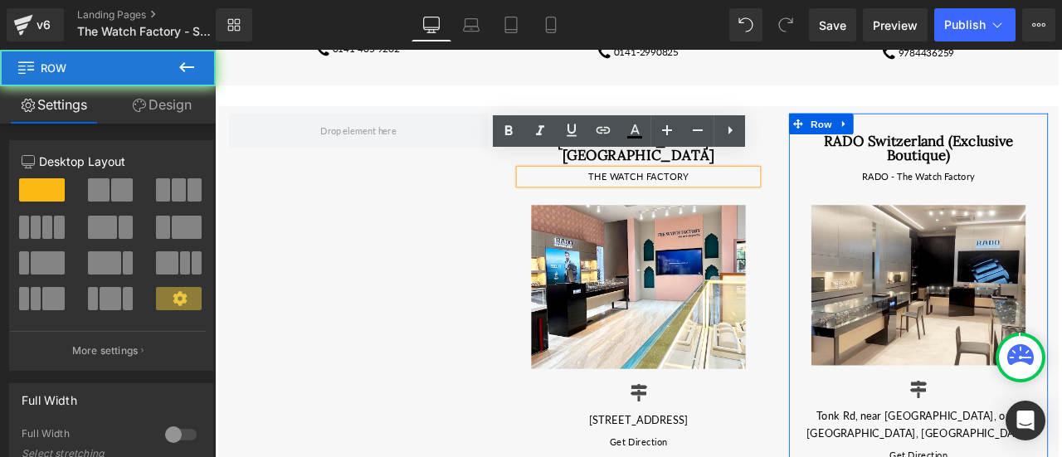
click at [572, 209] on div "[GEOGRAPHIC_DATA] - [GEOGRAPHIC_DATA] Heading THE WATCH FACTORY Text Block Imag…" at bounding box center [716, 372] width 307 height 445
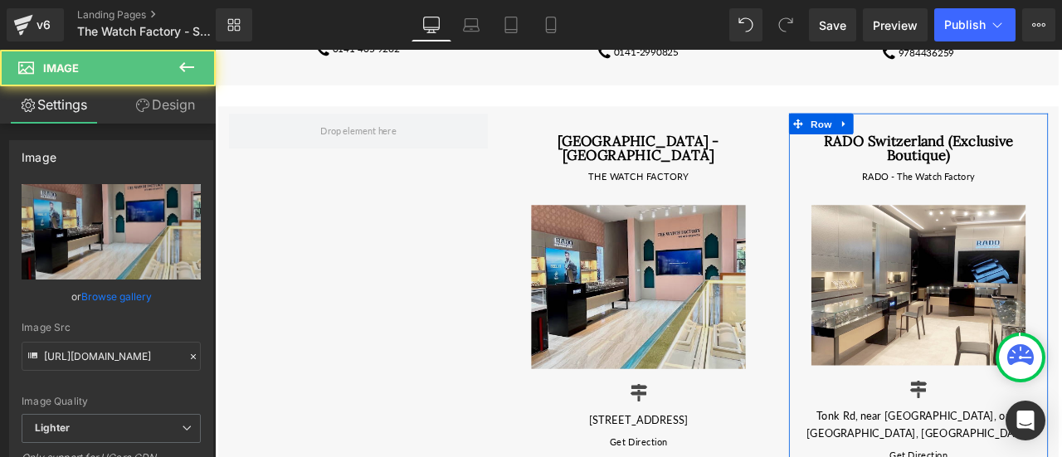
click at [613, 234] on img at bounding box center [717, 331] width 254 height 195
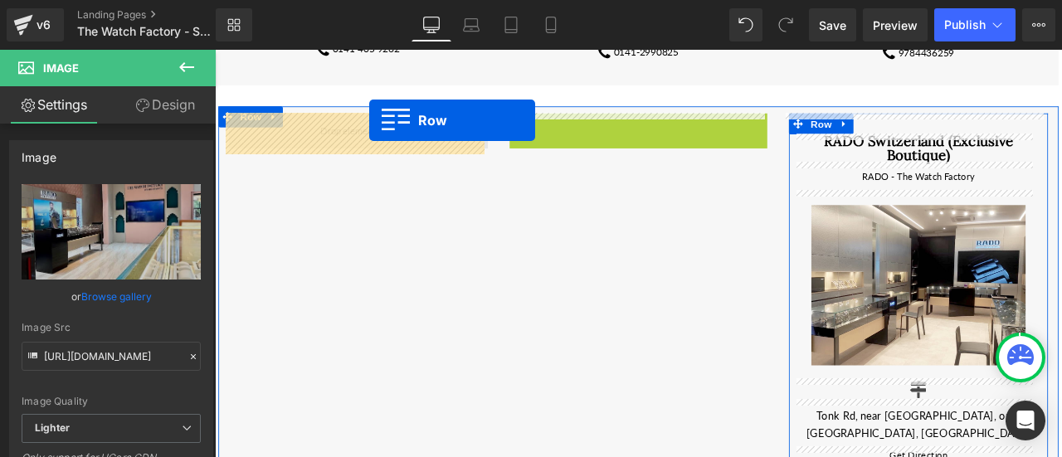
drag, startPoint x: 603, startPoint y: 139, endPoint x: 397, endPoint y: 134, distance: 205.8
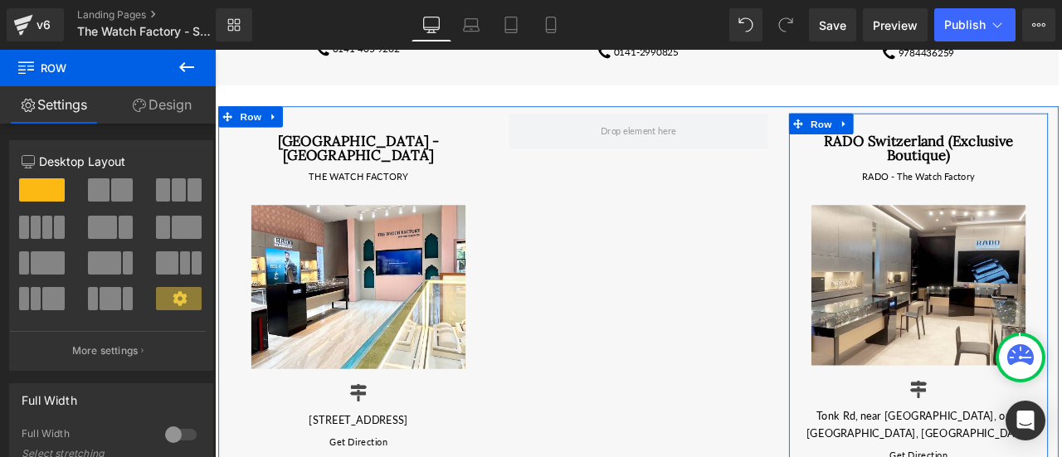
click at [215, 50] on div at bounding box center [215, 50] width 0 height 0
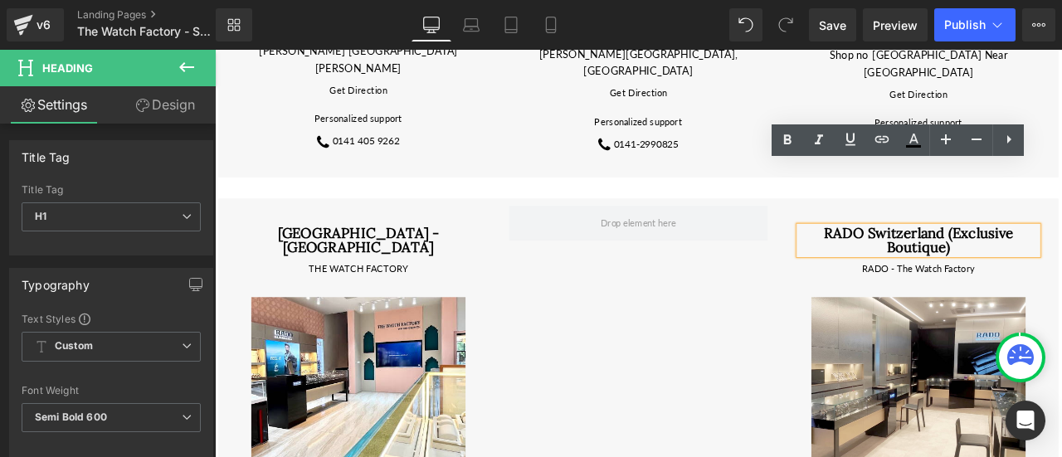
scroll to position [639, 0]
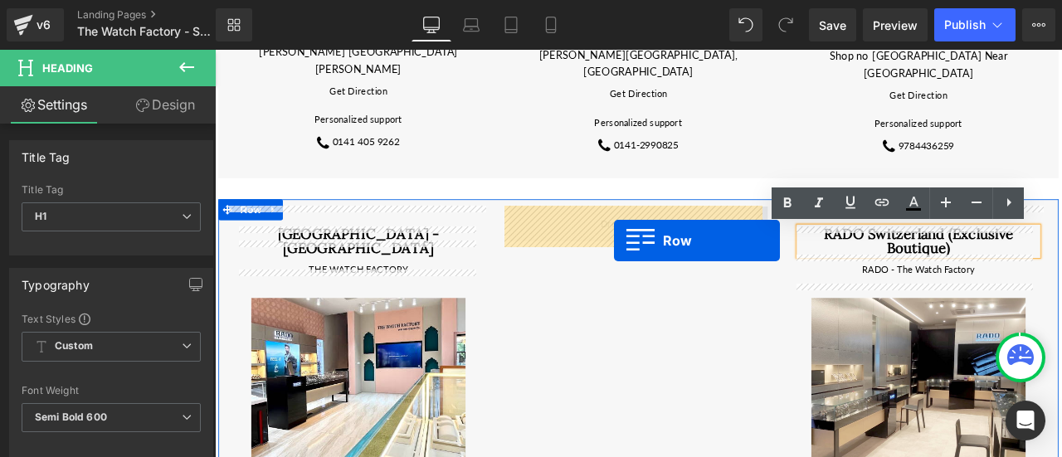
drag, startPoint x: 276, startPoint y: 180, endPoint x: 688, endPoint y: 276, distance: 422.5
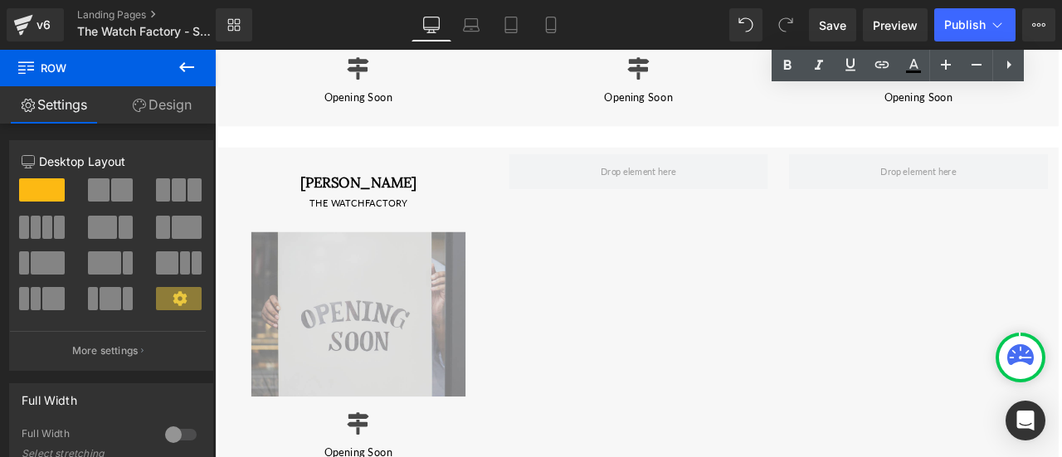
scroll to position [2795, 0]
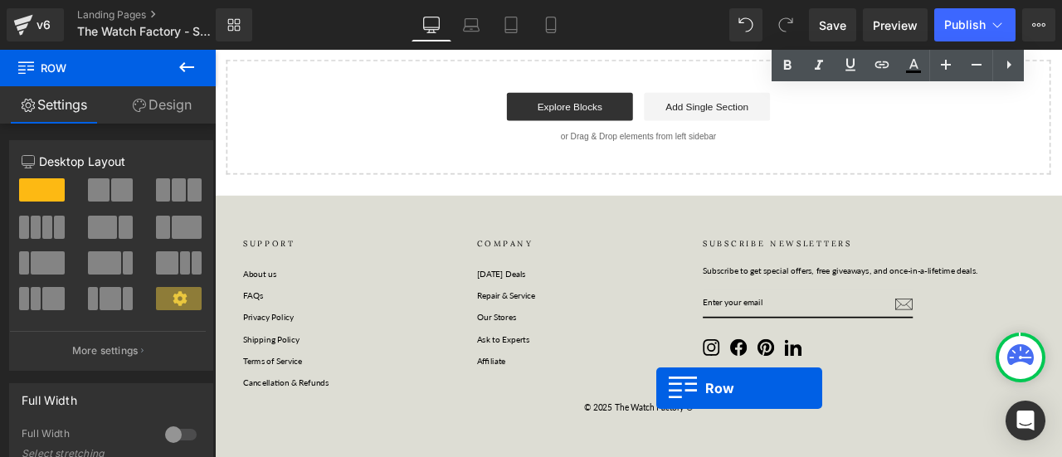
drag, startPoint x: 737, startPoint y: 438, endPoint x: 788, endPoint y: 438, distance: 50.6
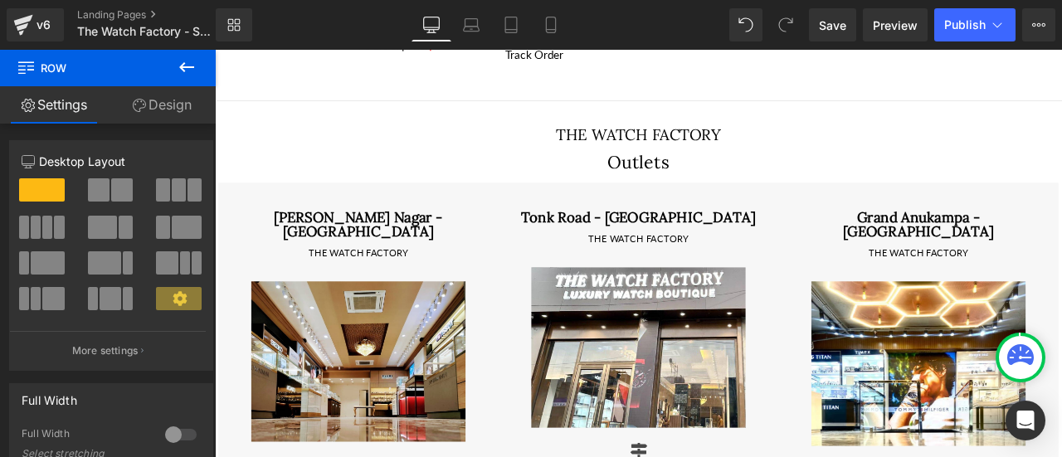
scroll to position [0, 0]
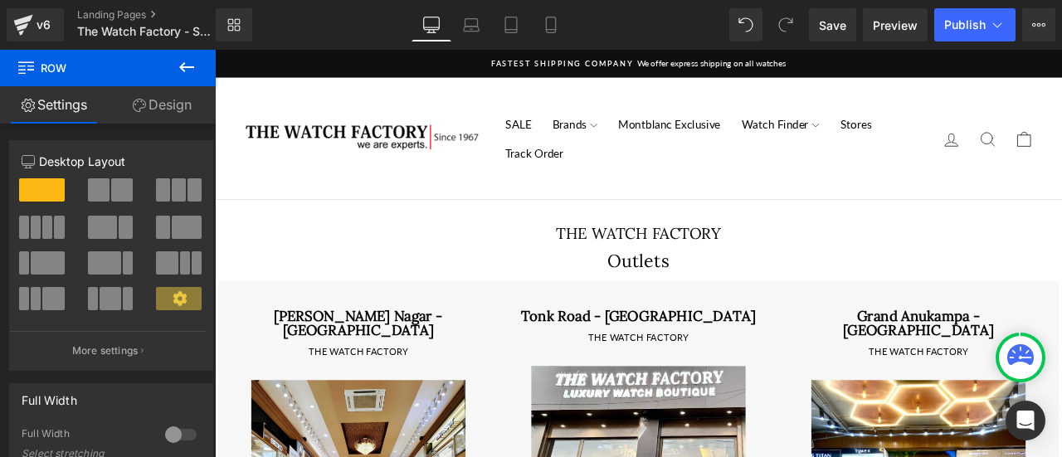
click at [915, 207] on div "SALE Brands Premium [GEOGRAPHIC_DATA] [GEOGRAPHIC_DATA] Tissot [GEOGRAPHIC_DATA…" at bounding box center [802, 155] width 528 height 110
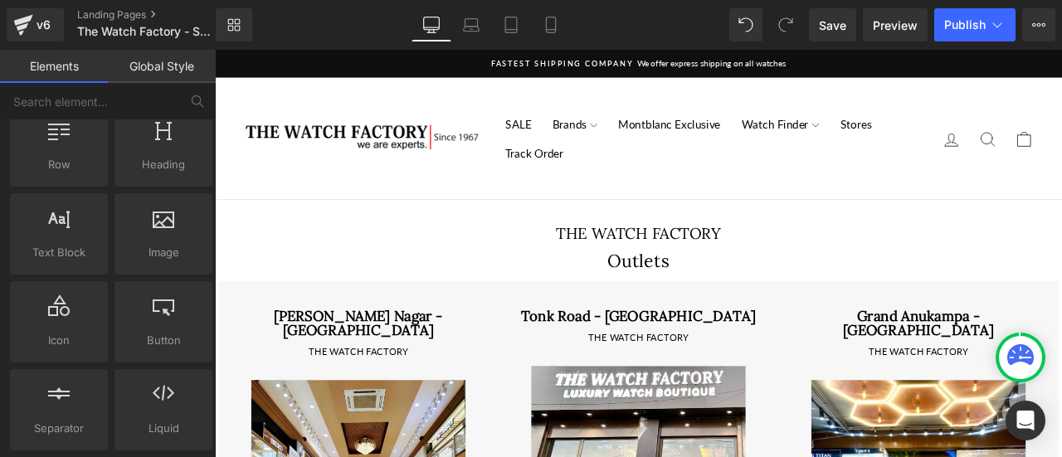
click at [915, 207] on div "SALE Brands Premium [GEOGRAPHIC_DATA] [GEOGRAPHIC_DATA] Tissot [GEOGRAPHIC_DATA…" at bounding box center [802, 155] width 528 height 110
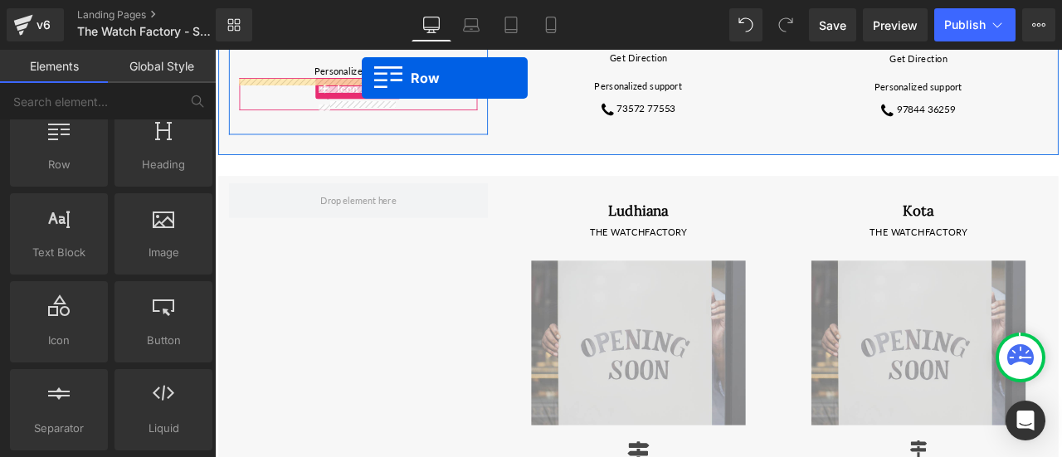
scroll to position [1717, 0]
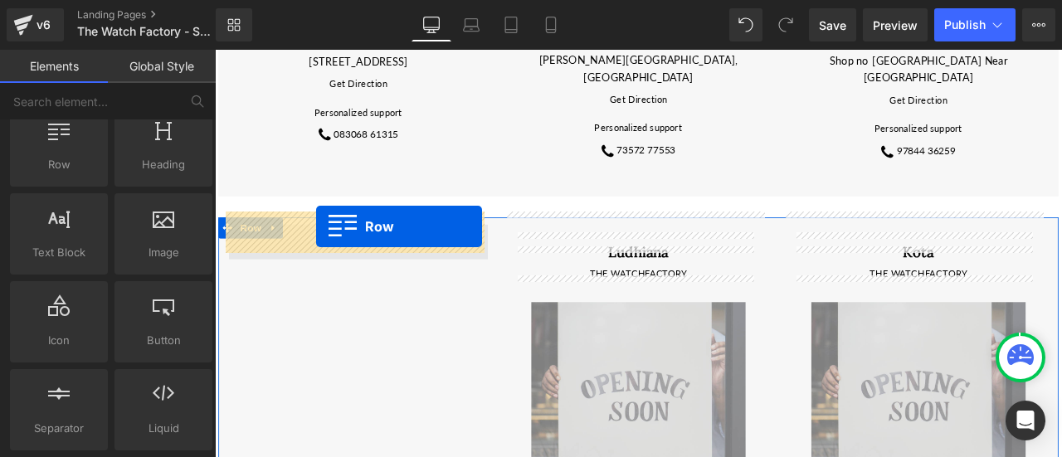
drag, startPoint x: 252, startPoint y: 294, endPoint x: 334, endPoint y: 259, distance: 89.2
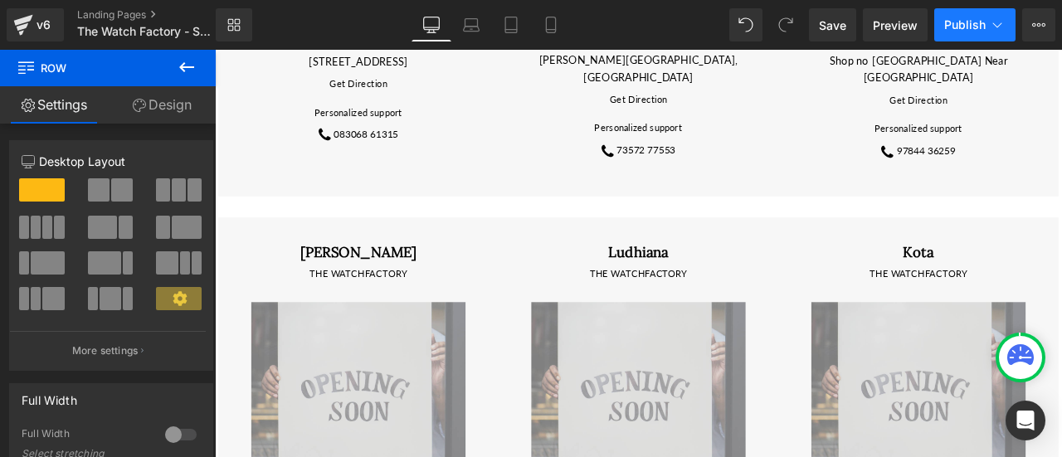
click at [956, 21] on span "Publish" at bounding box center [964, 24] width 41 height 13
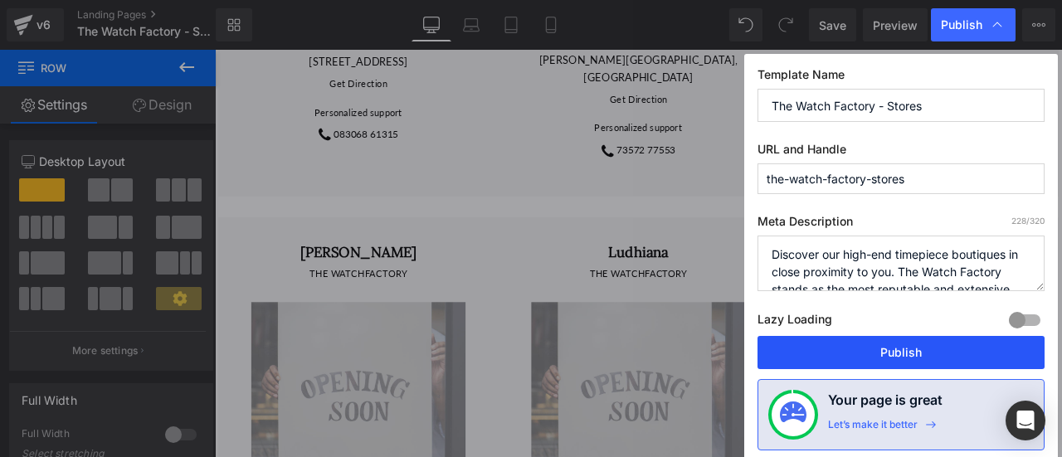
drag, startPoint x: 856, startPoint y: 359, endPoint x: 460, endPoint y: 209, distance: 423.2
click at [856, 359] on button "Publish" at bounding box center [900, 352] width 287 height 33
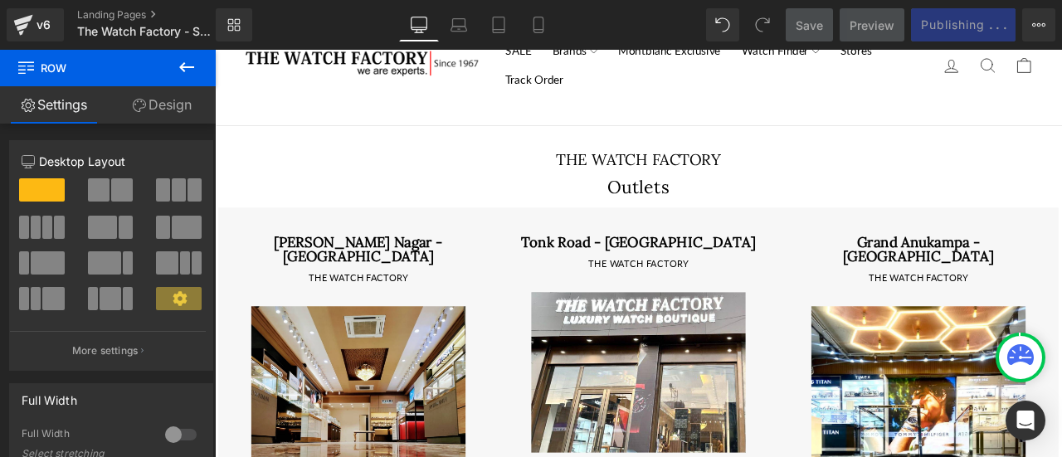
scroll to position [86, 0]
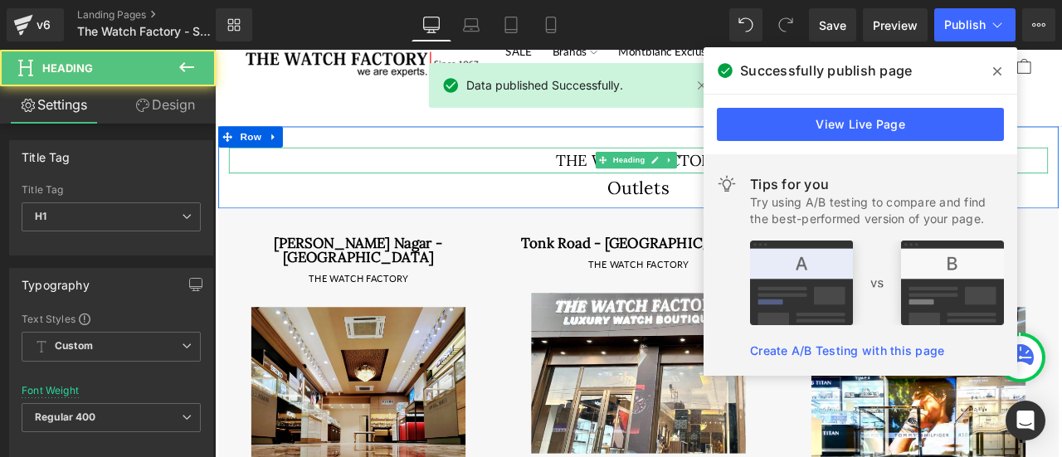
click at [537, 192] on div "The Watch Factory Heading" at bounding box center [716, 181] width 971 height 31
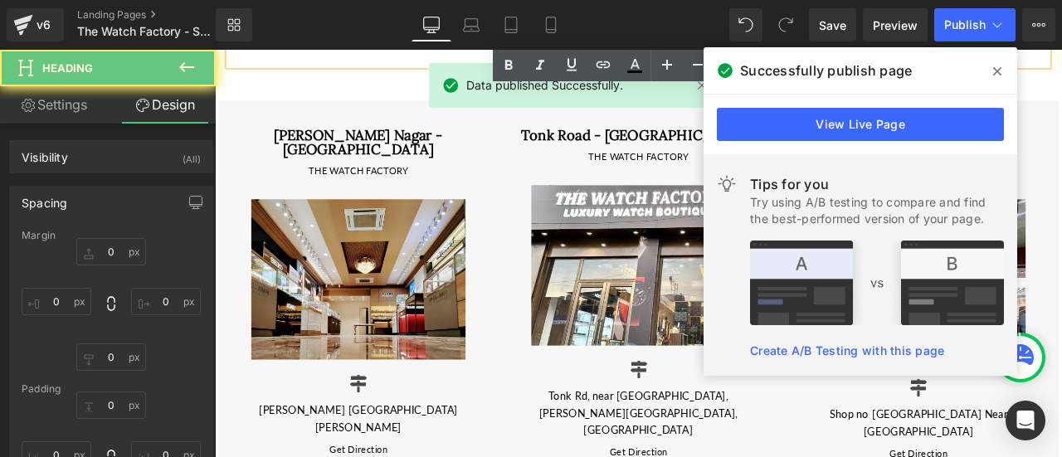
scroll to position [221, 0]
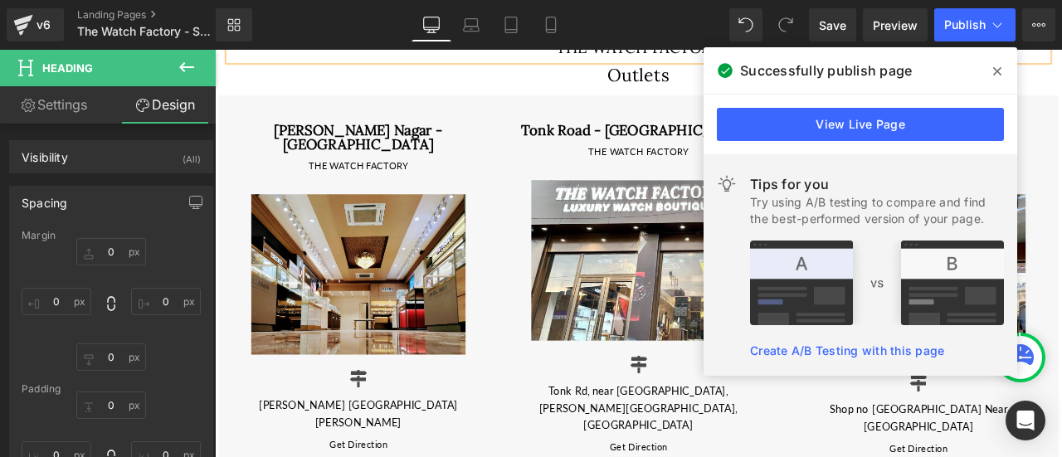
click at [998, 74] on icon at bounding box center [997, 71] width 8 height 13
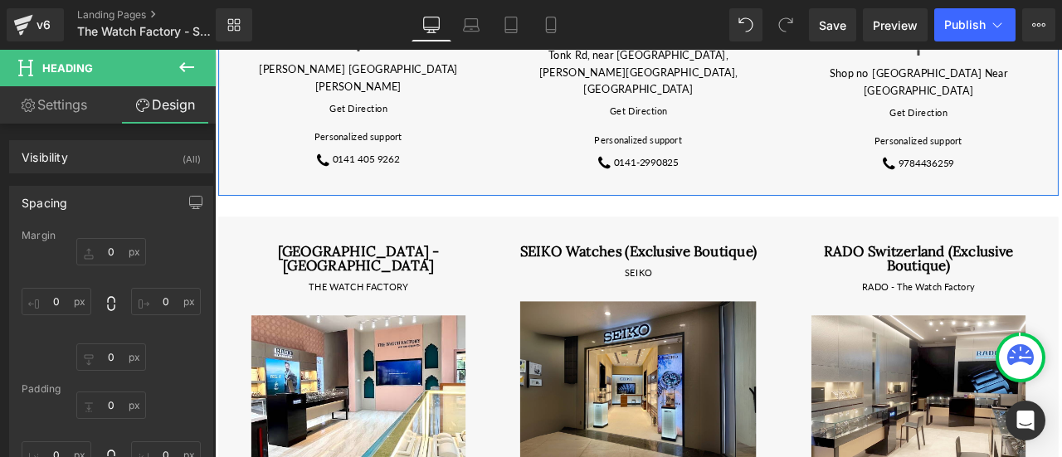
scroll to position [620, 0]
